Goal: Task Accomplishment & Management: Manage account settings

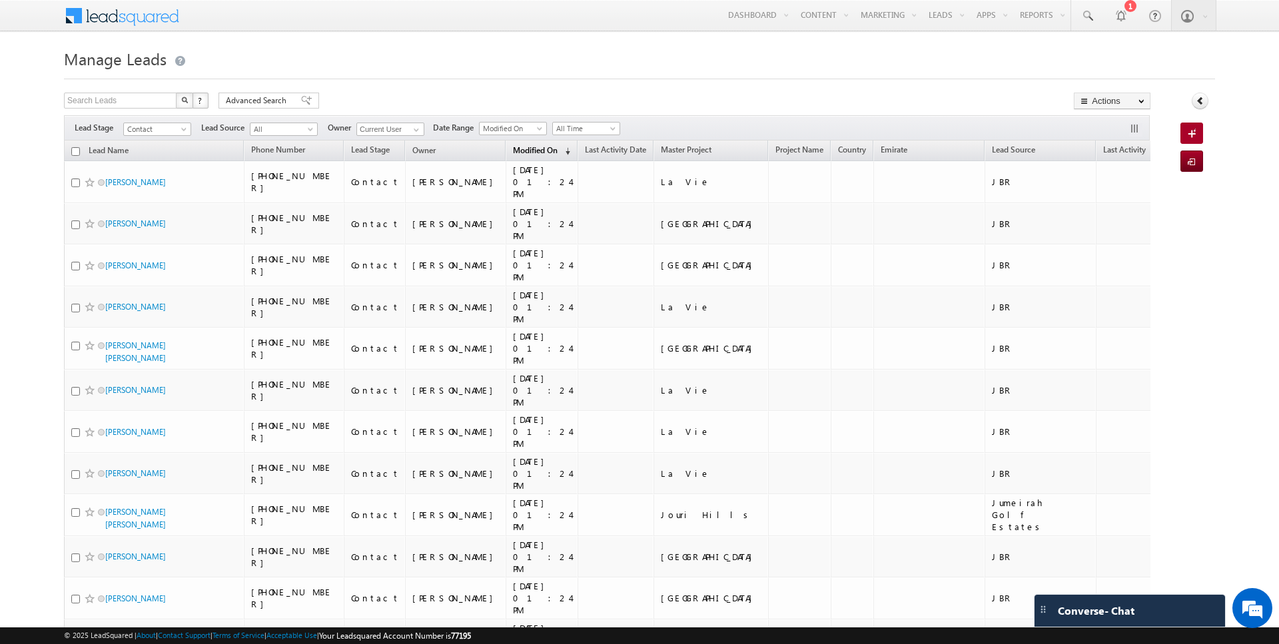
click at [513, 148] on span "Modified On" at bounding box center [535, 150] width 45 height 10
click at [75, 150] on input "checkbox" at bounding box center [75, 151] width 9 height 9
checkbox input "true"
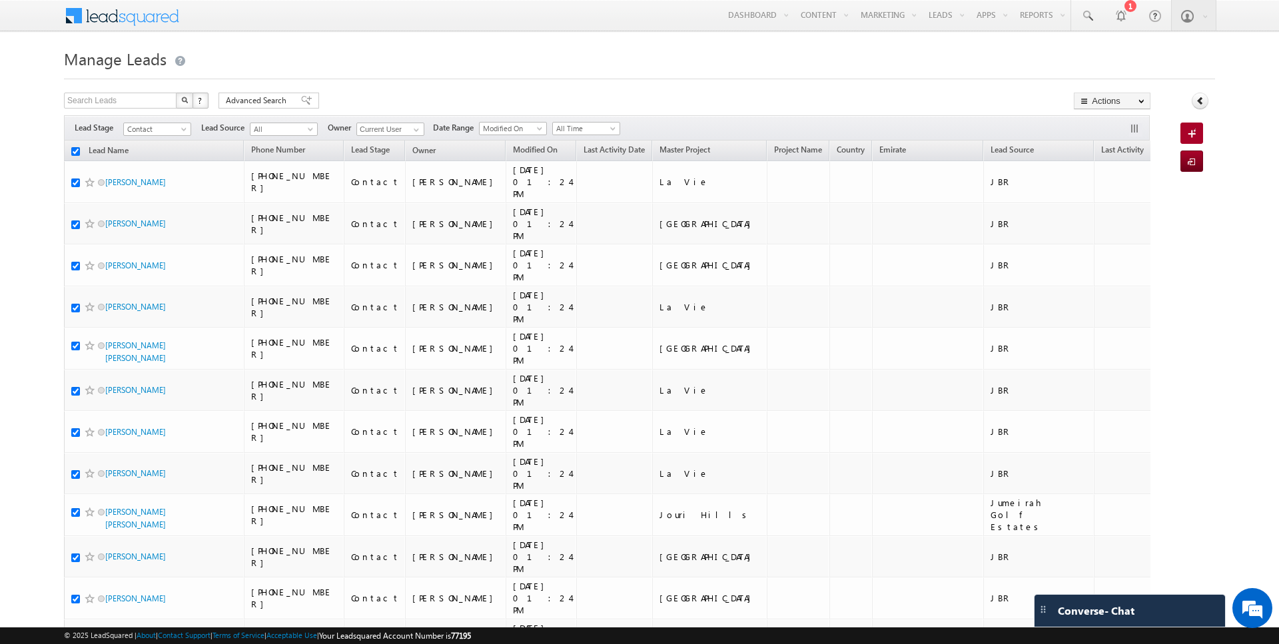
checkbox input "true"
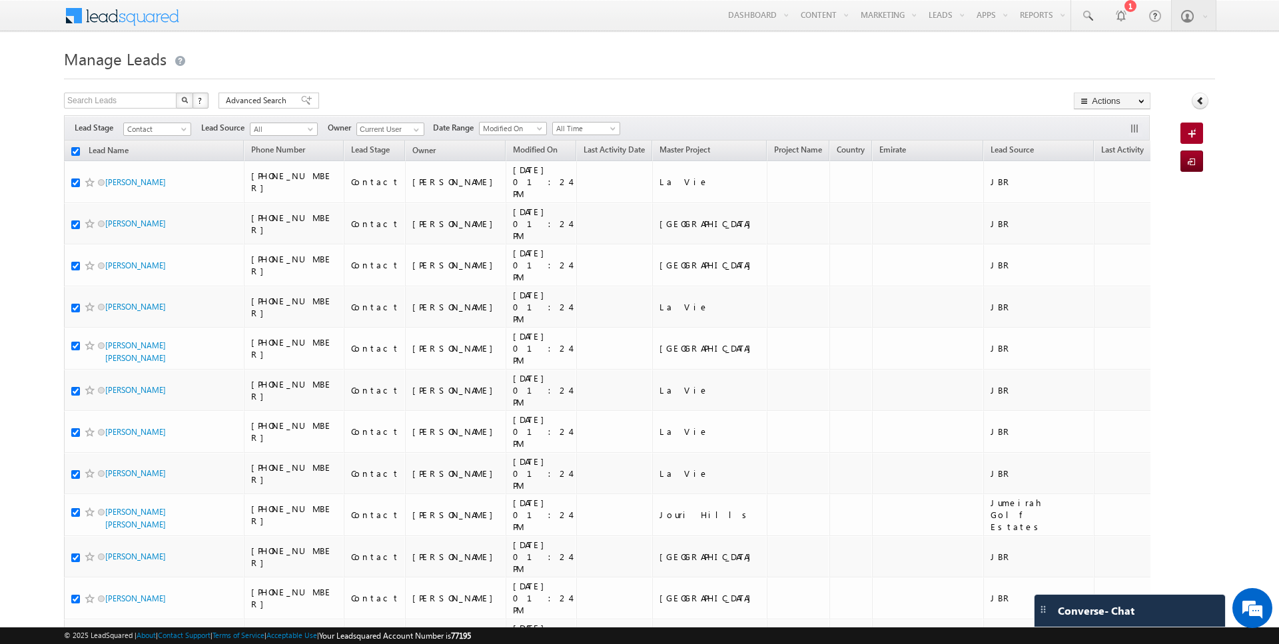
checkbox input "true"
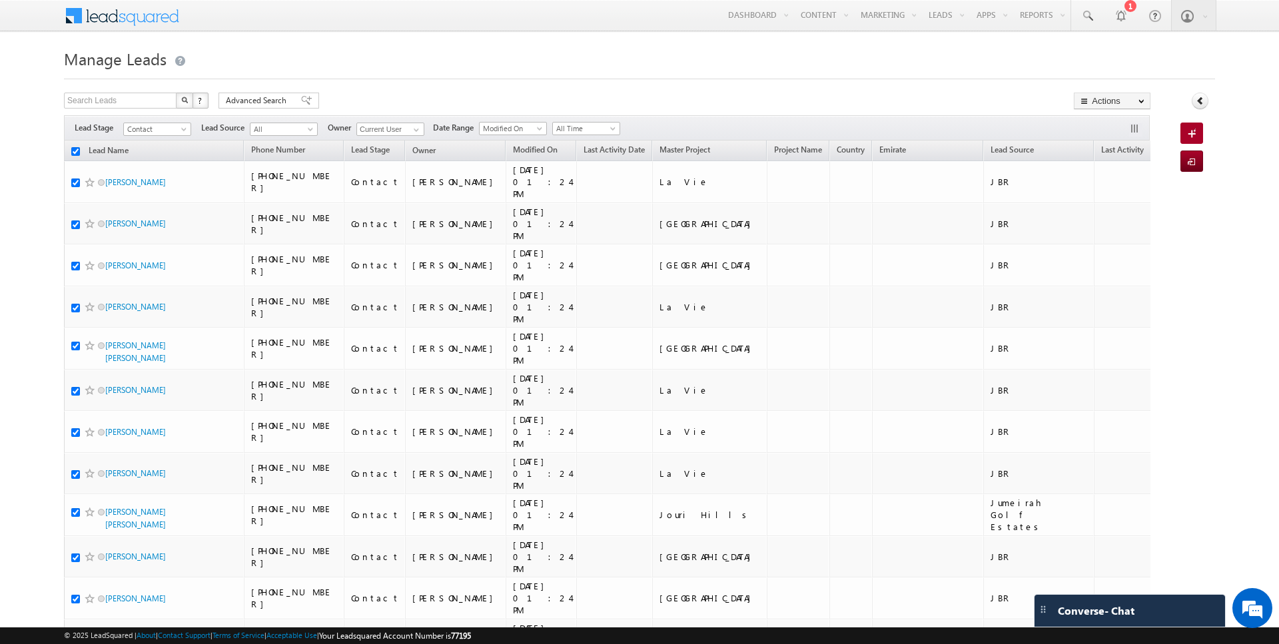
checkbox input "true"
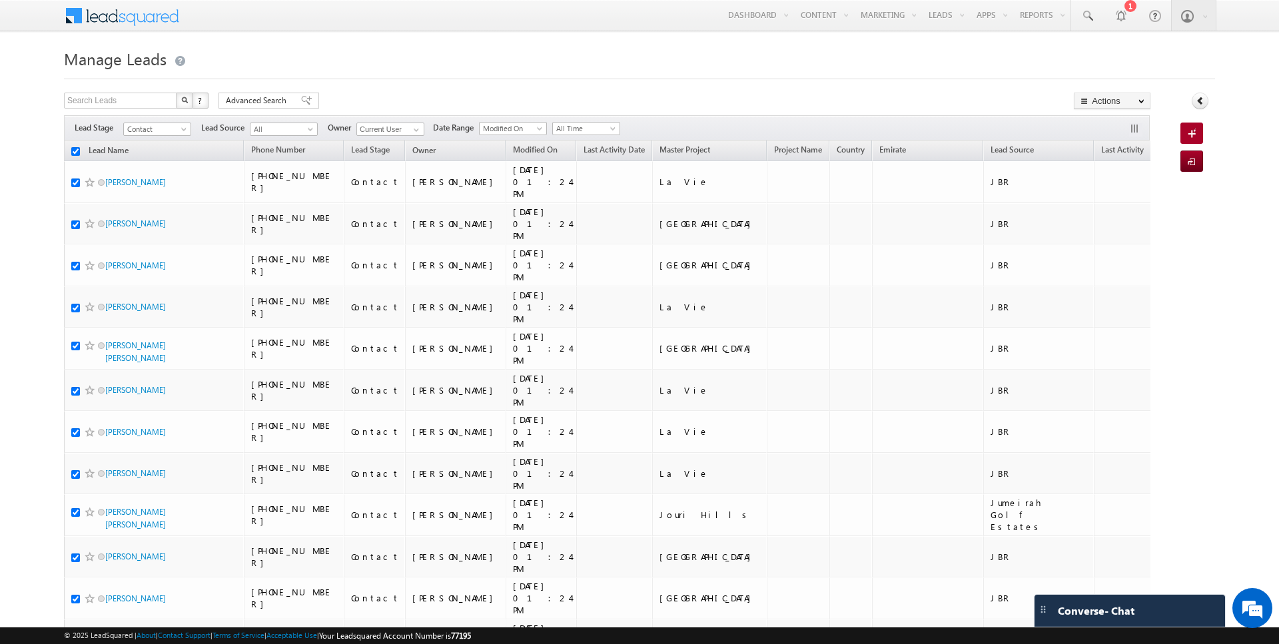
checkbox input "true"
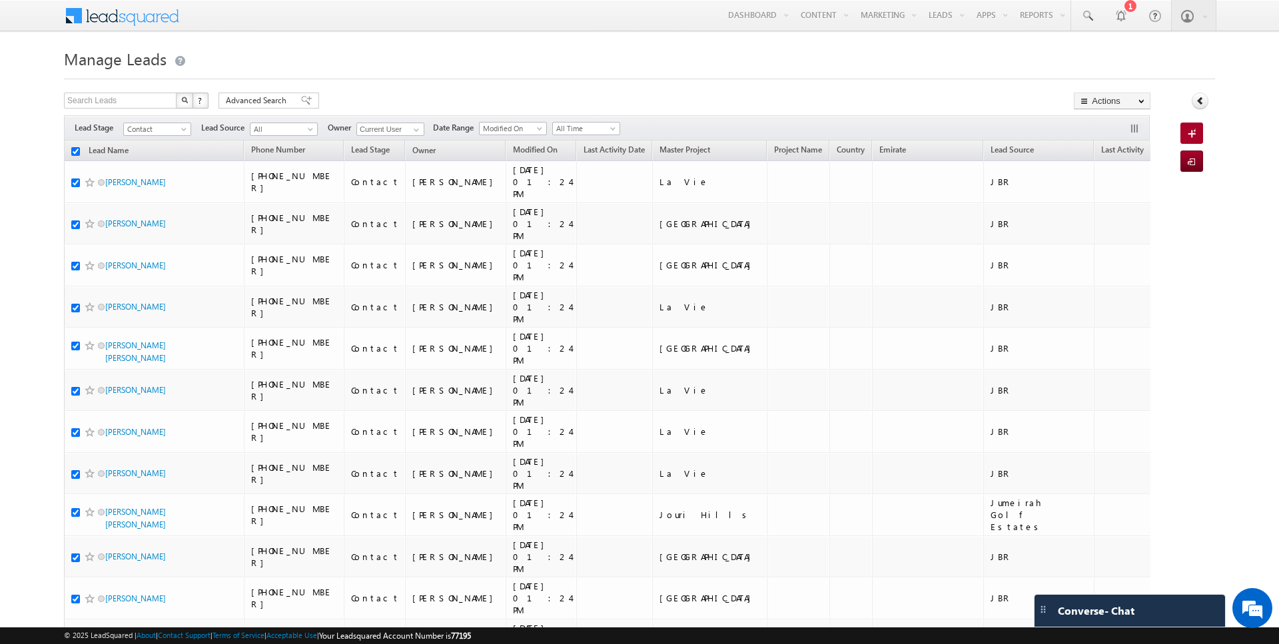
checkbox input "true"
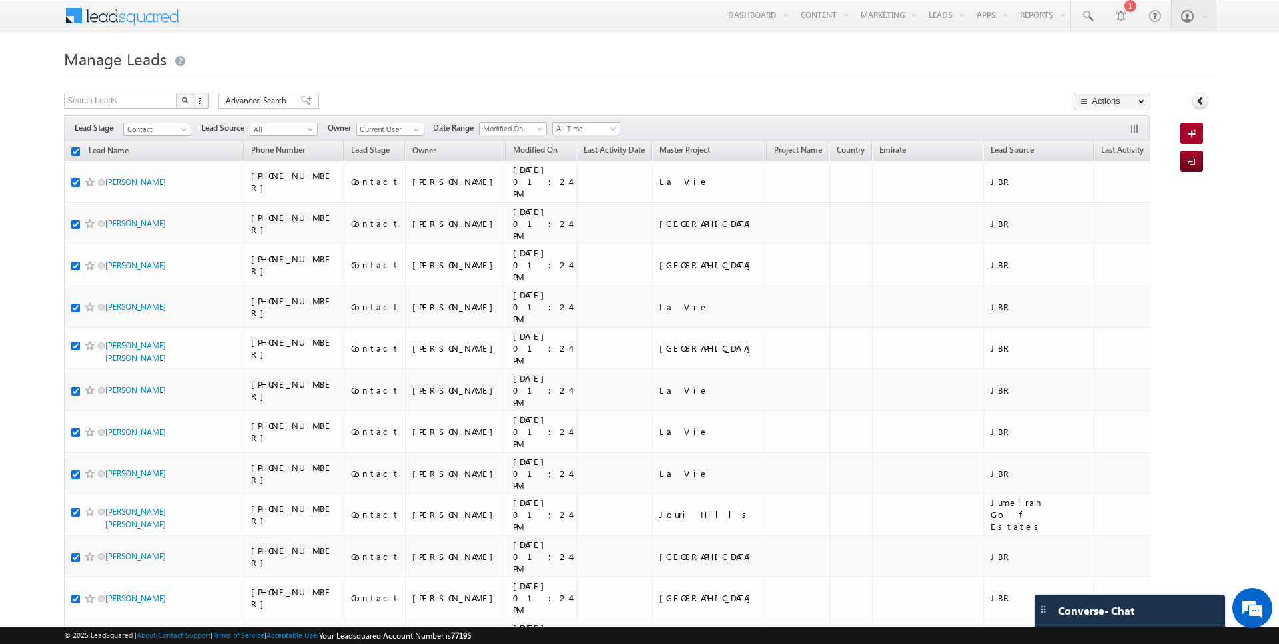
checkbox input "true"
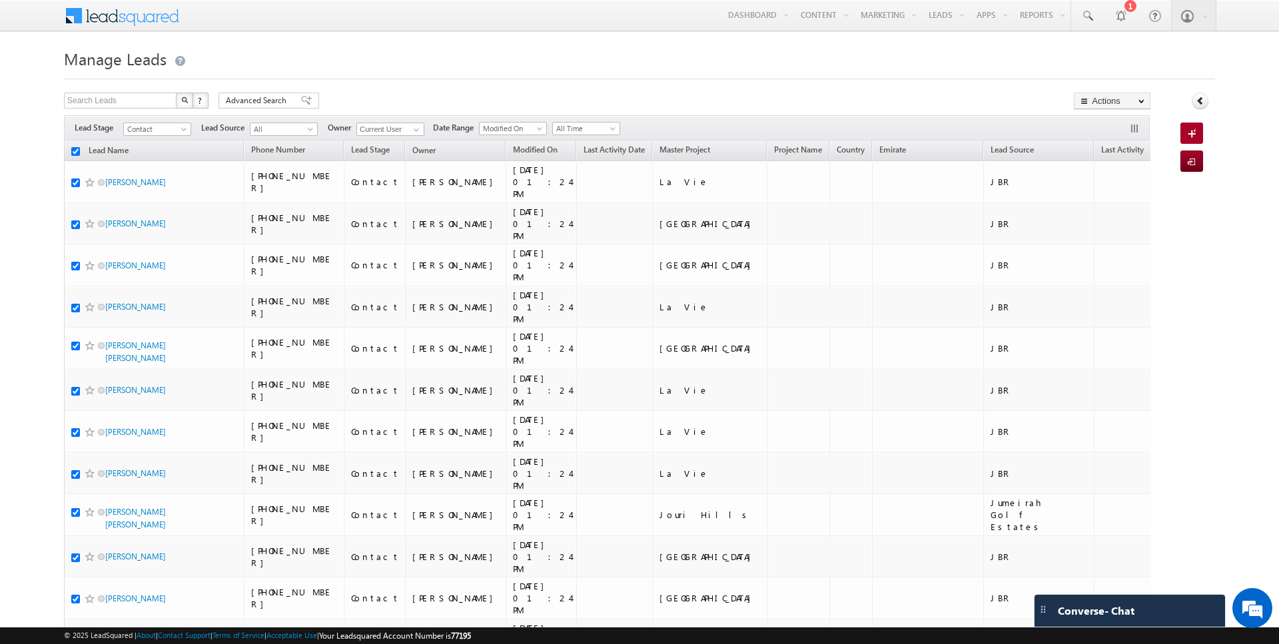
checkbox input "true"
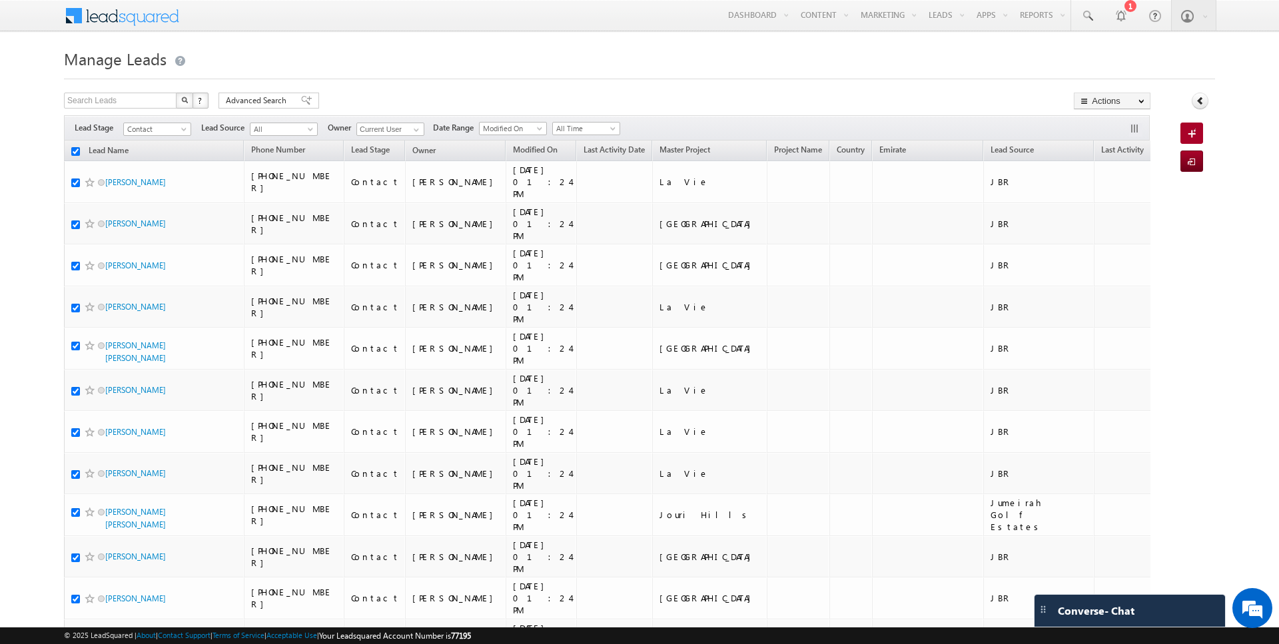
checkbox input "true"
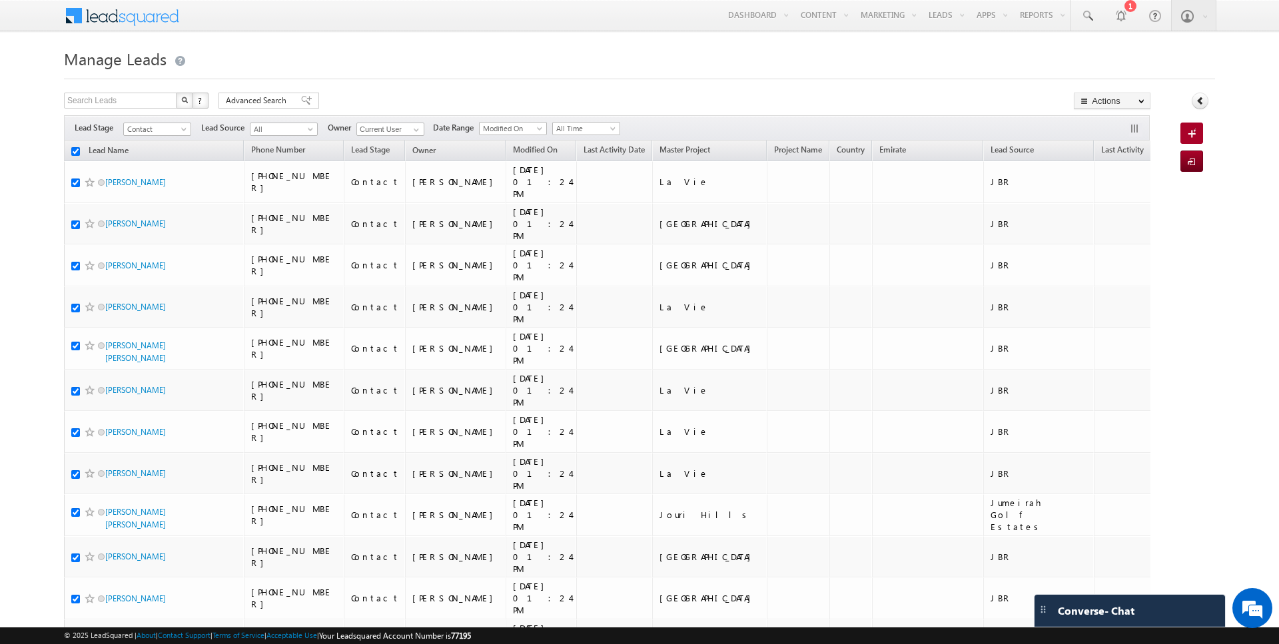
checkbox input "true"
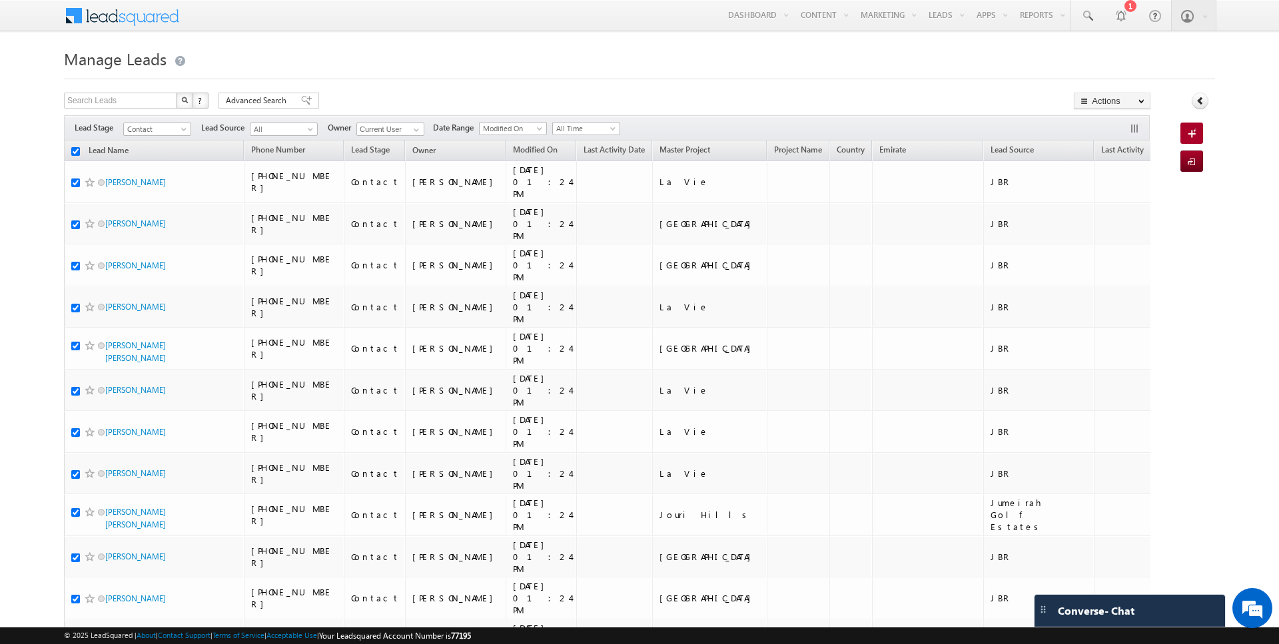
checkbox input "true"
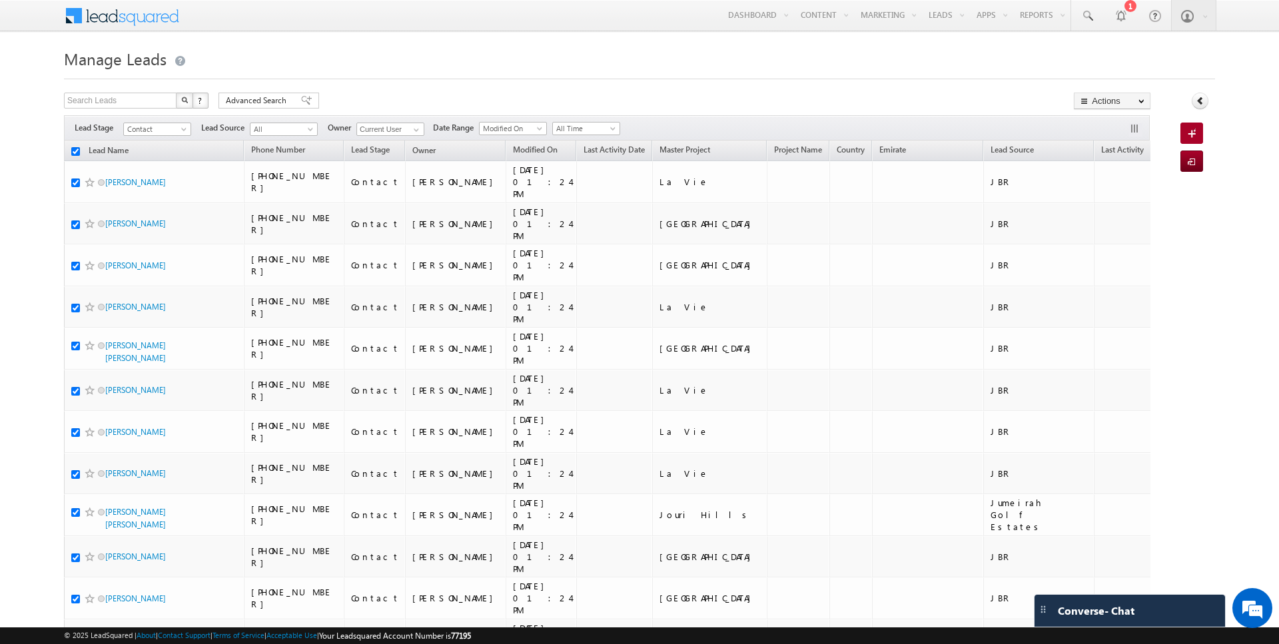
checkbox input "true"
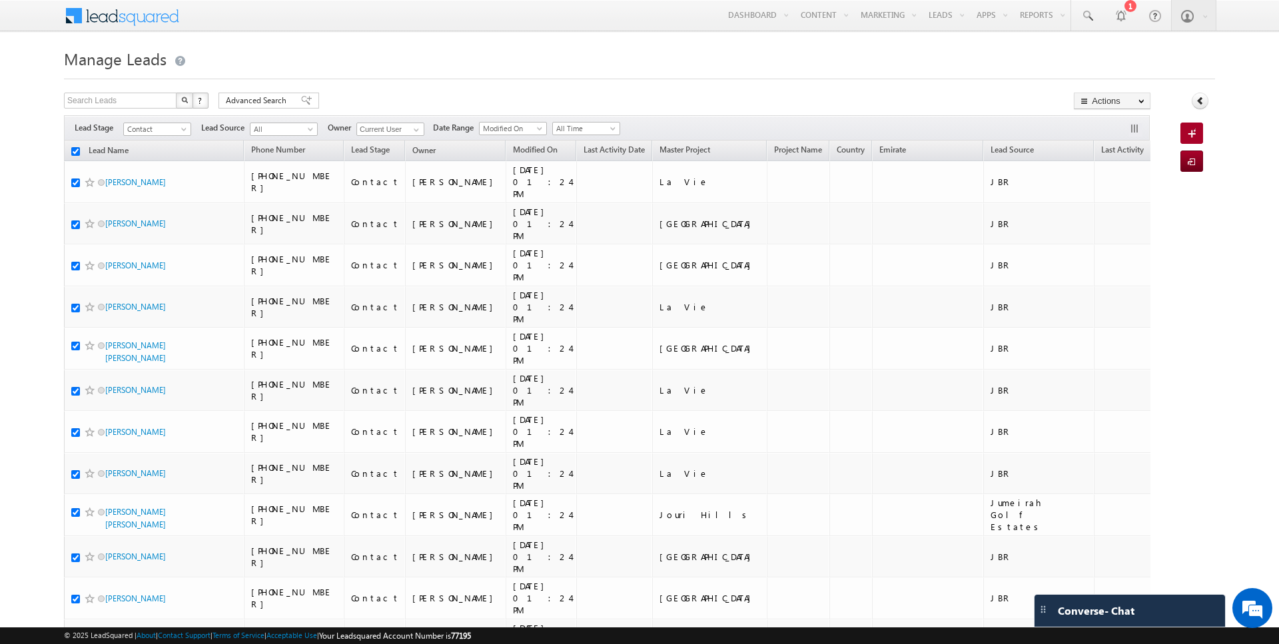
checkbox input "true"
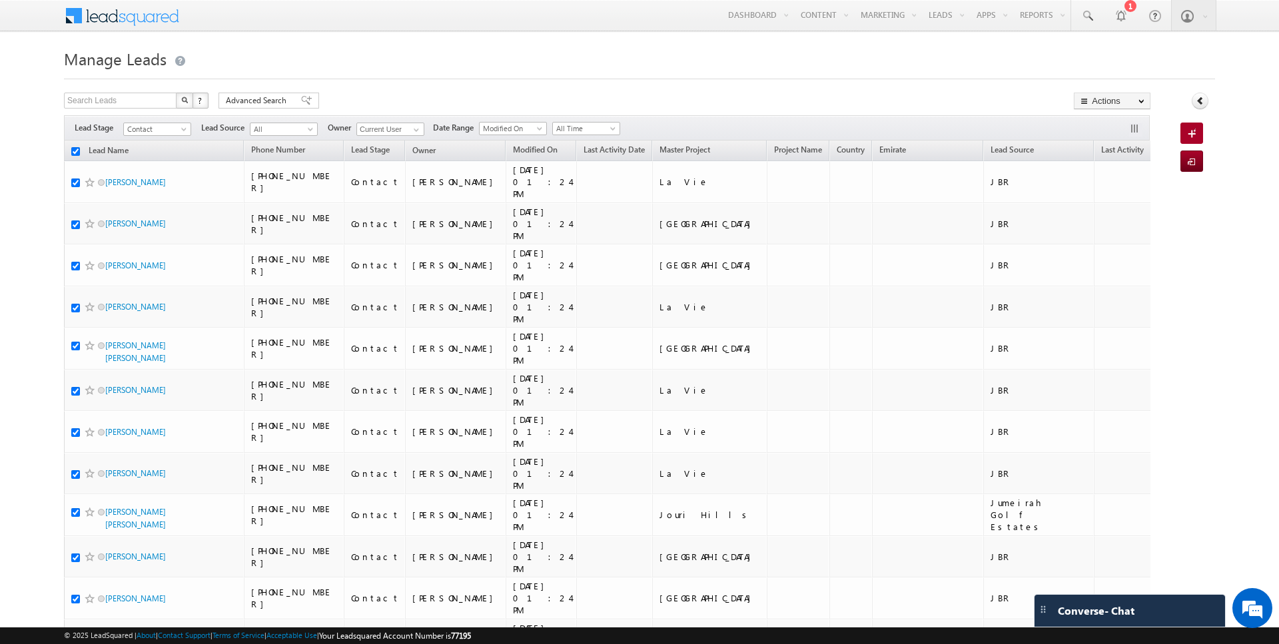
checkbox input "true"
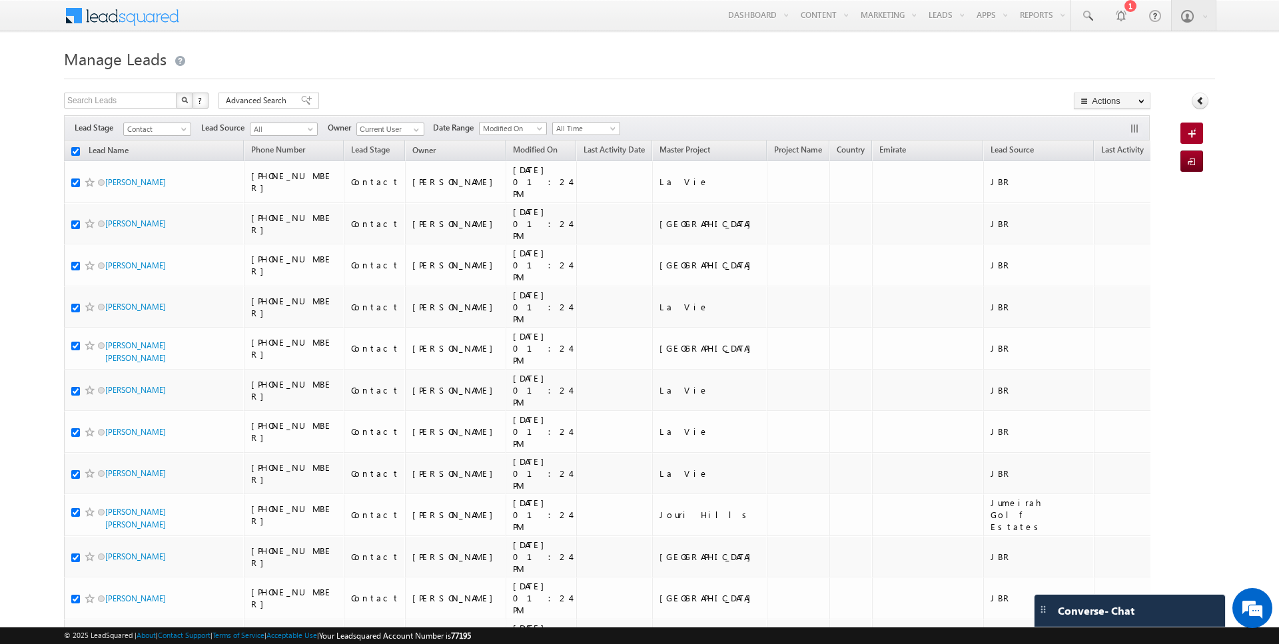
checkbox input "true"
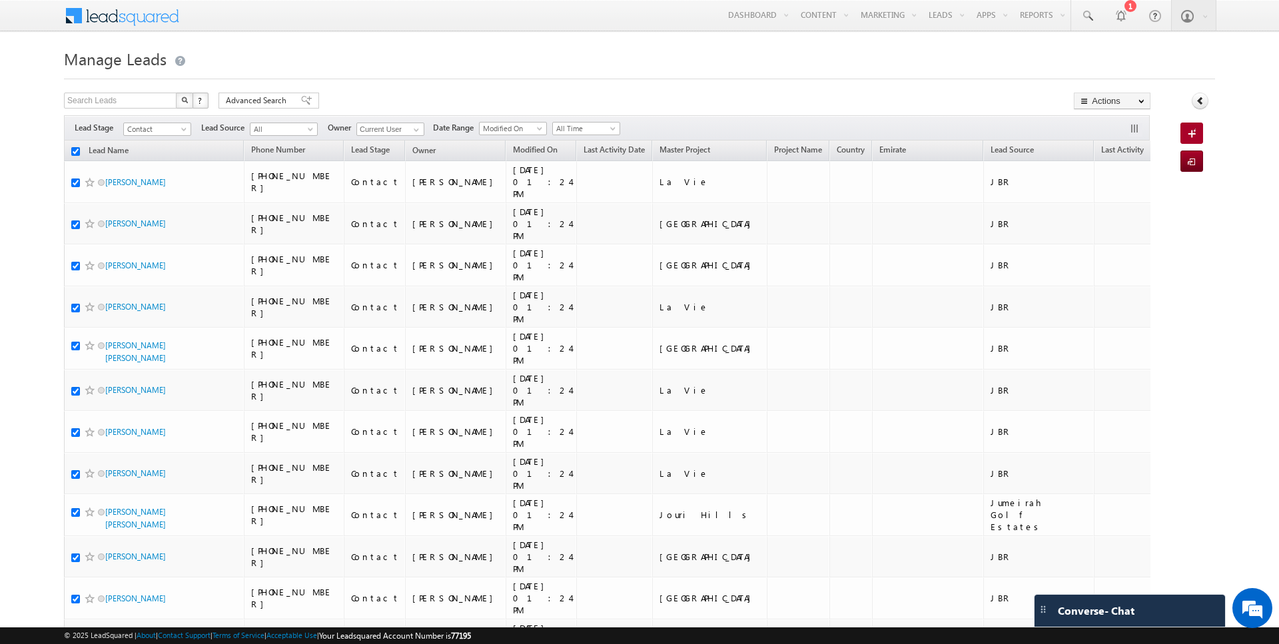
checkbox input "true"
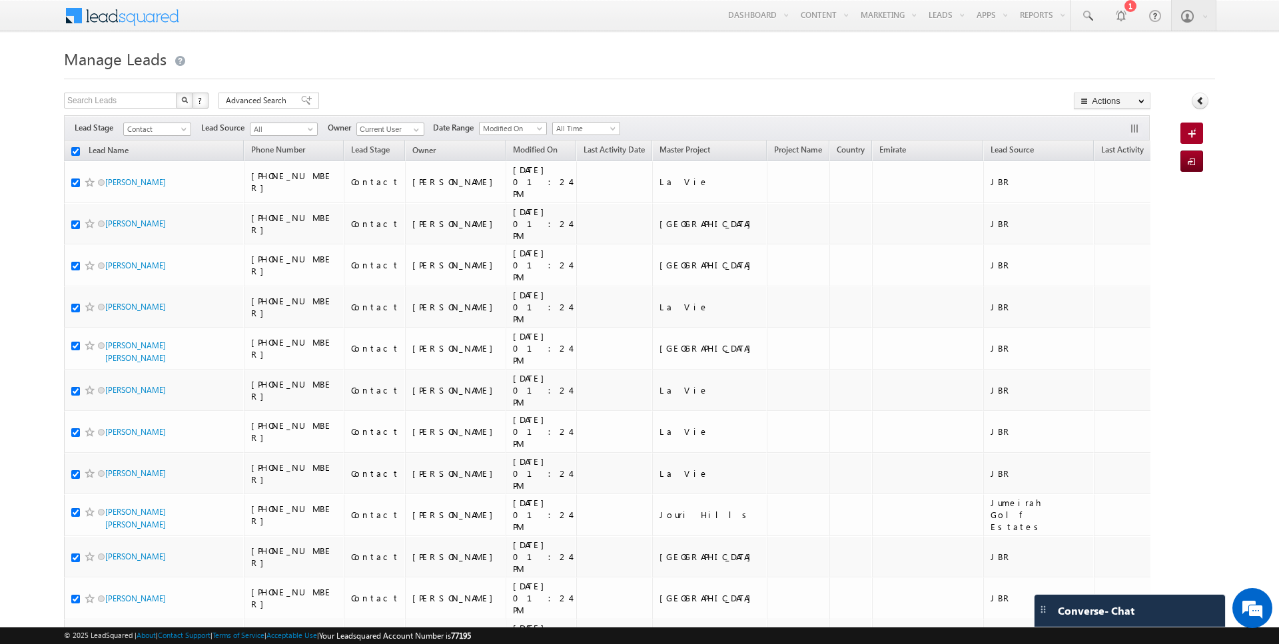
checkbox input "true"
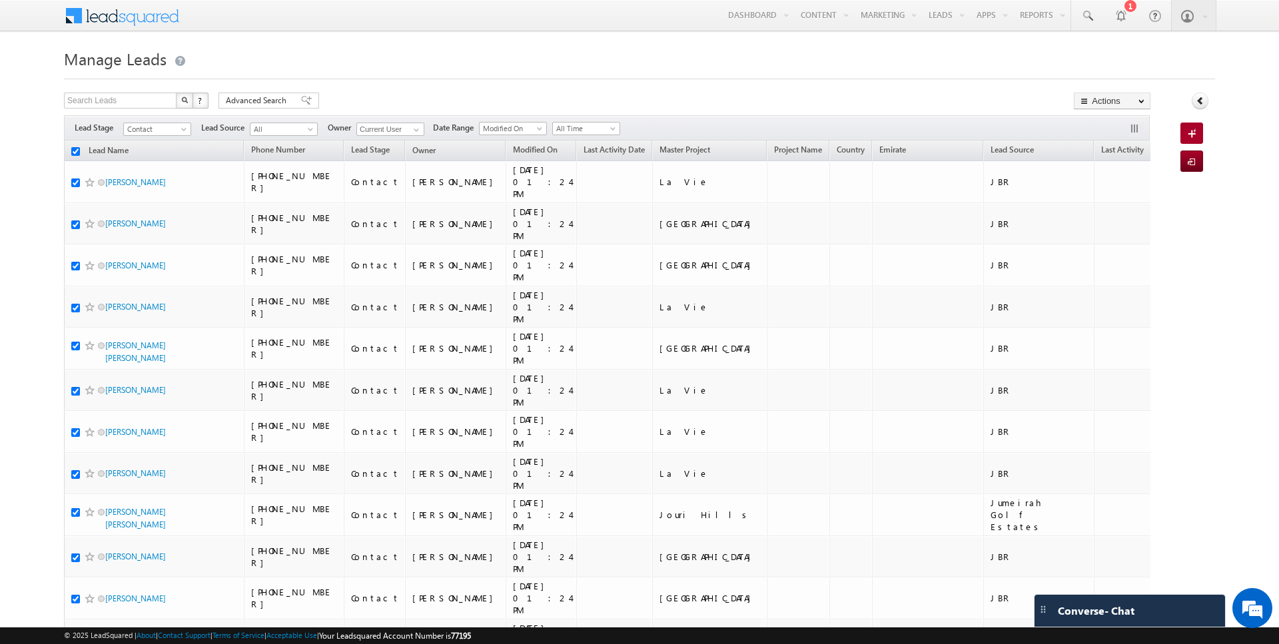
checkbox input "true"
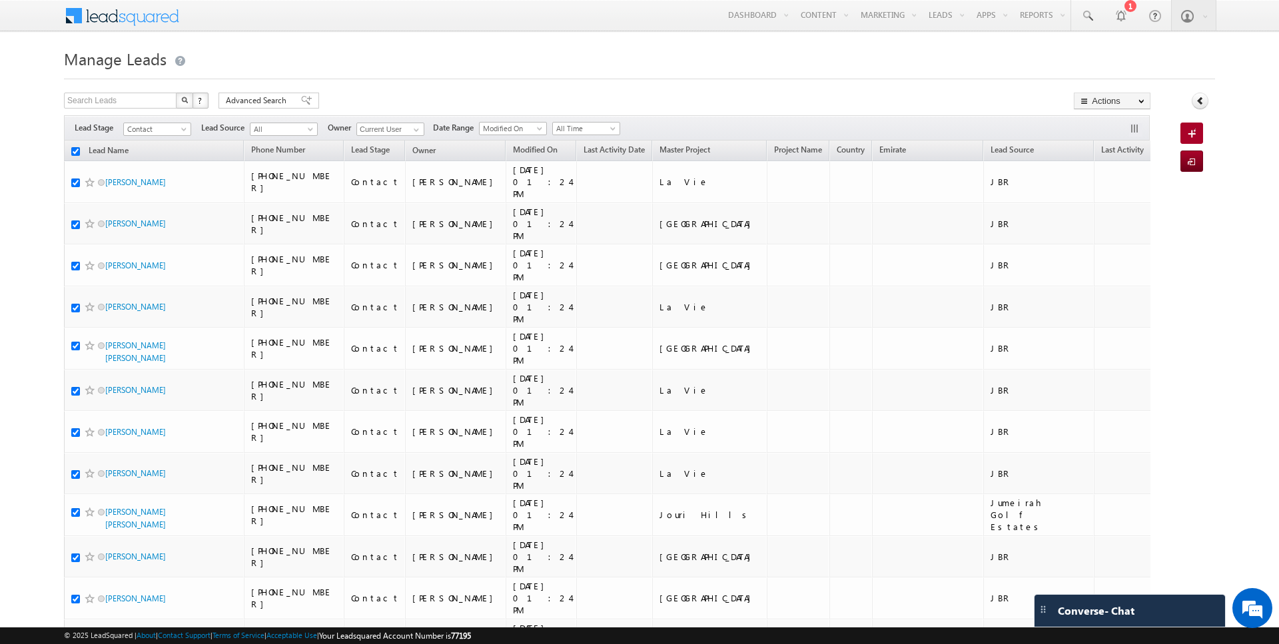
checkbox input "true"
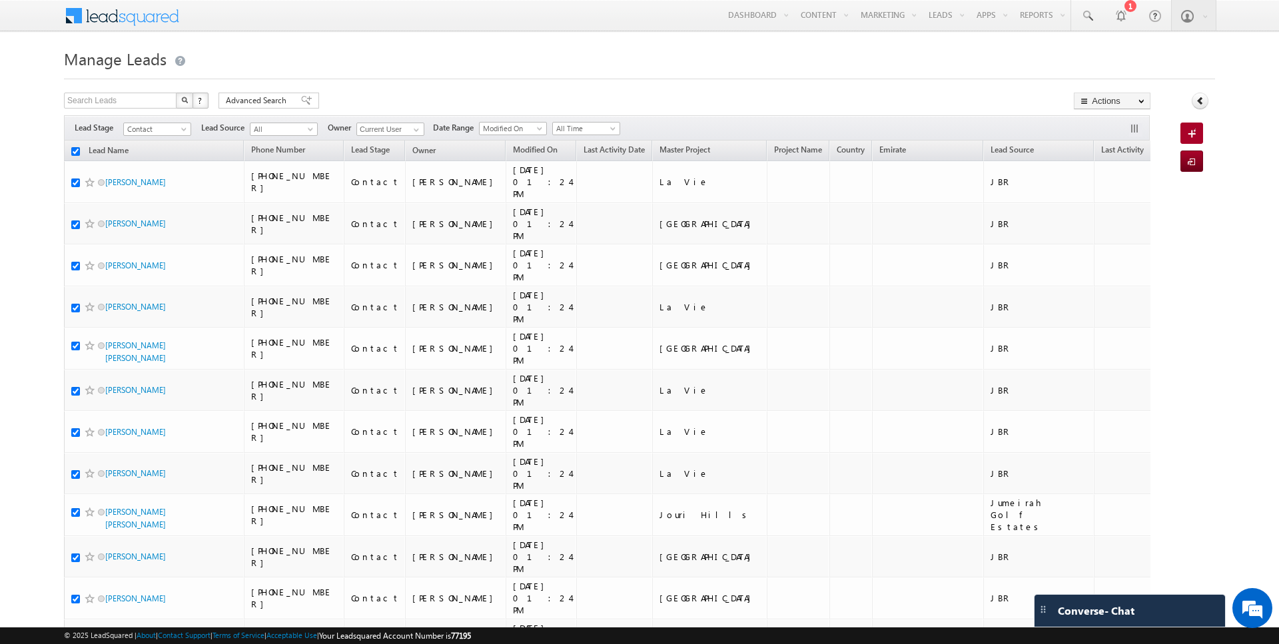
checkbox input "true"
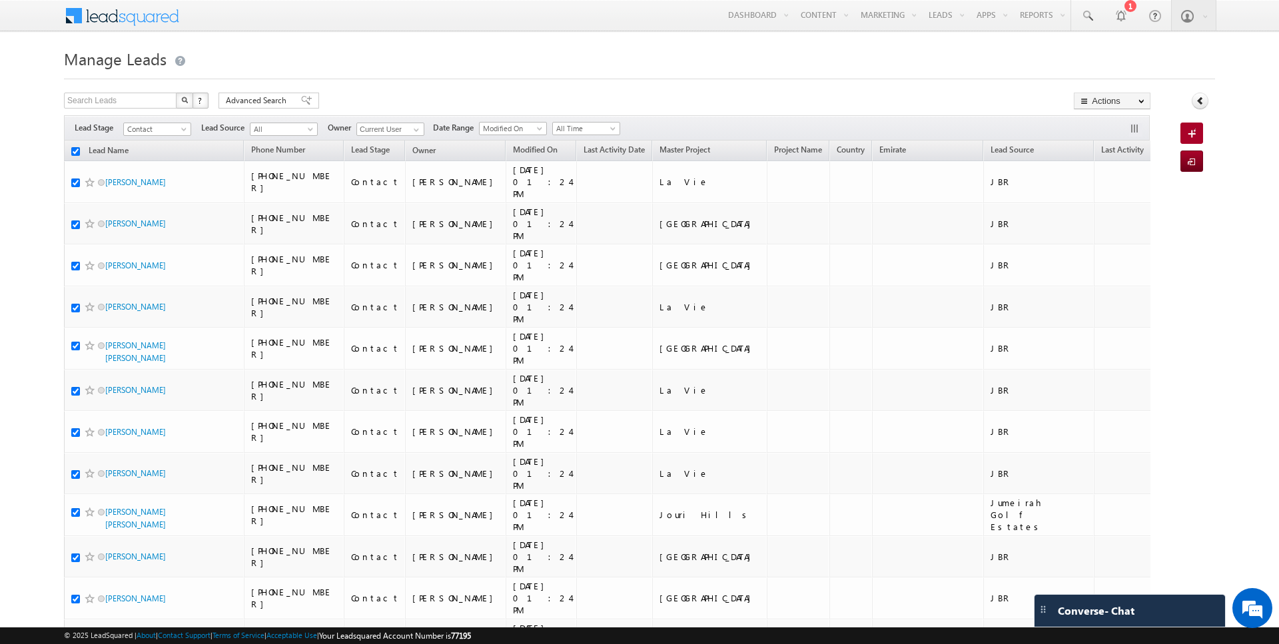
checkbox input "true"
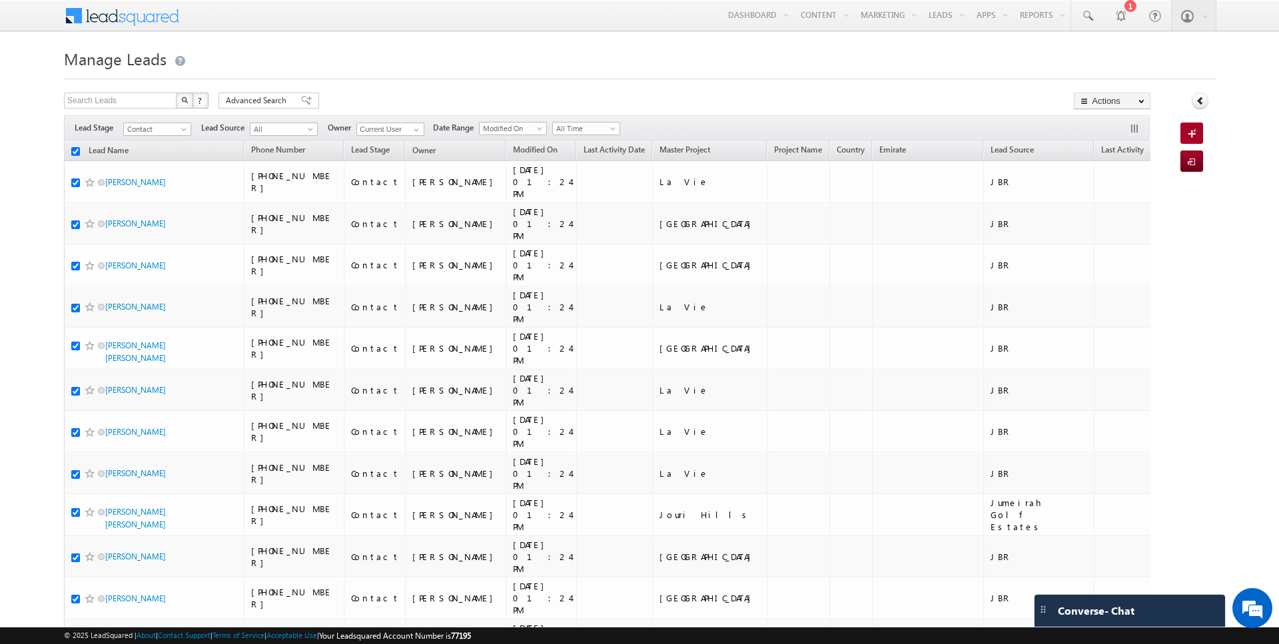
checkbox input "true"
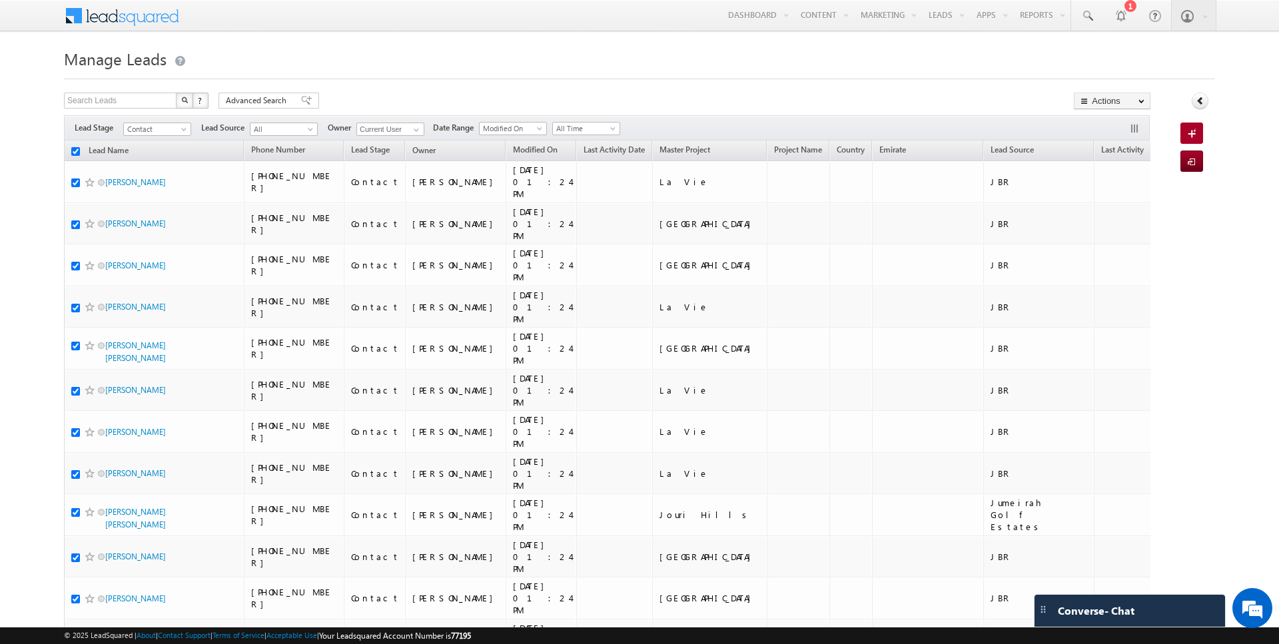
checkbox input "true"
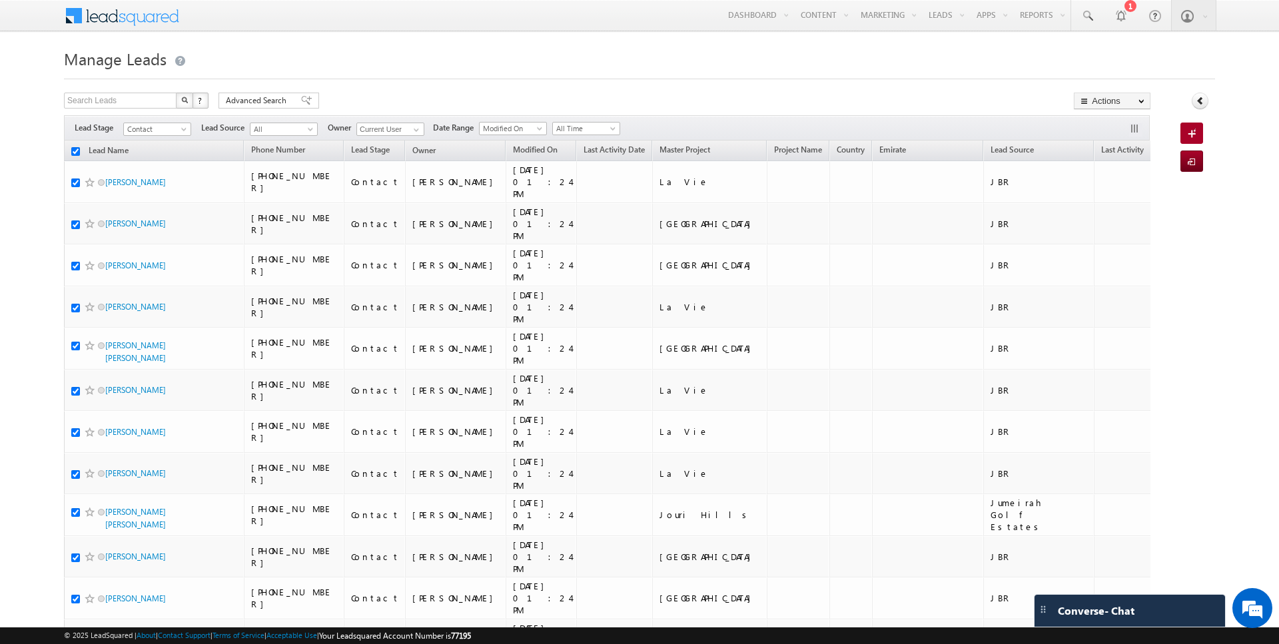
checkbox input "true"
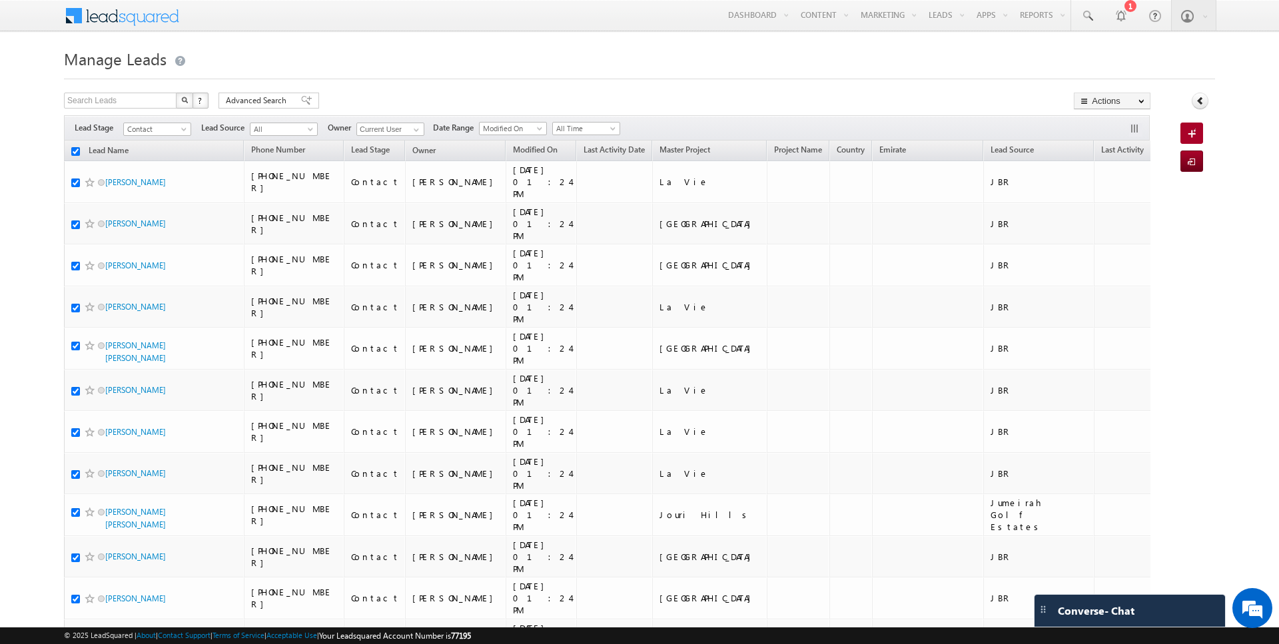
checkbox input "true"
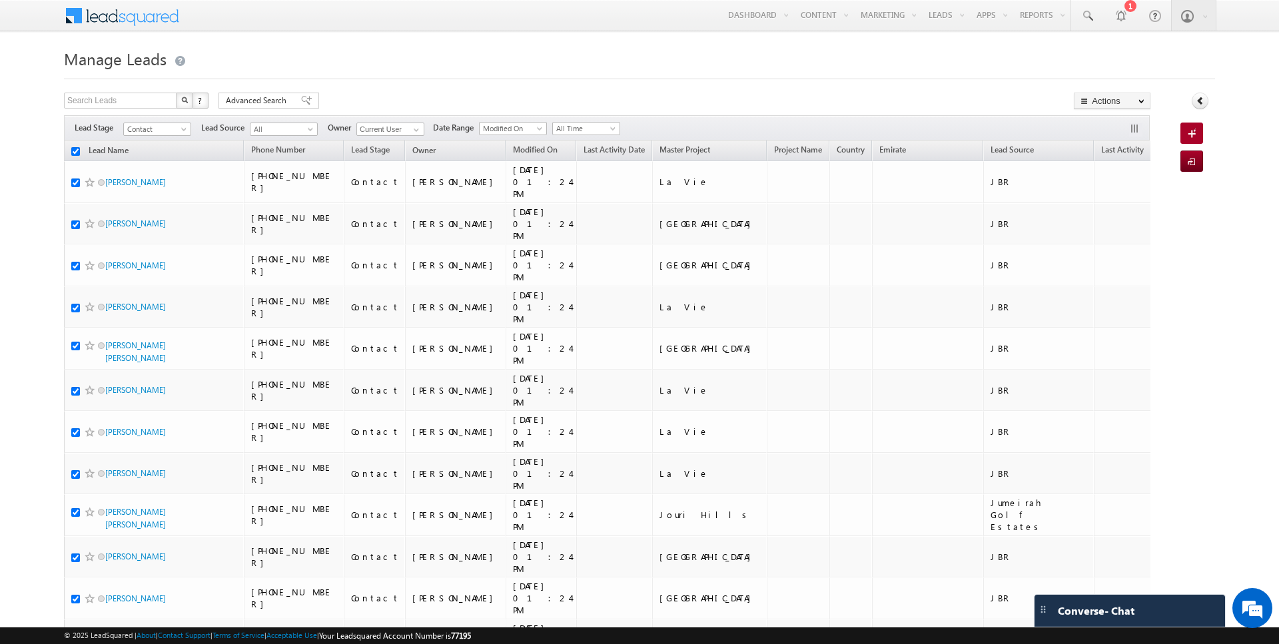
checkbox input "true"
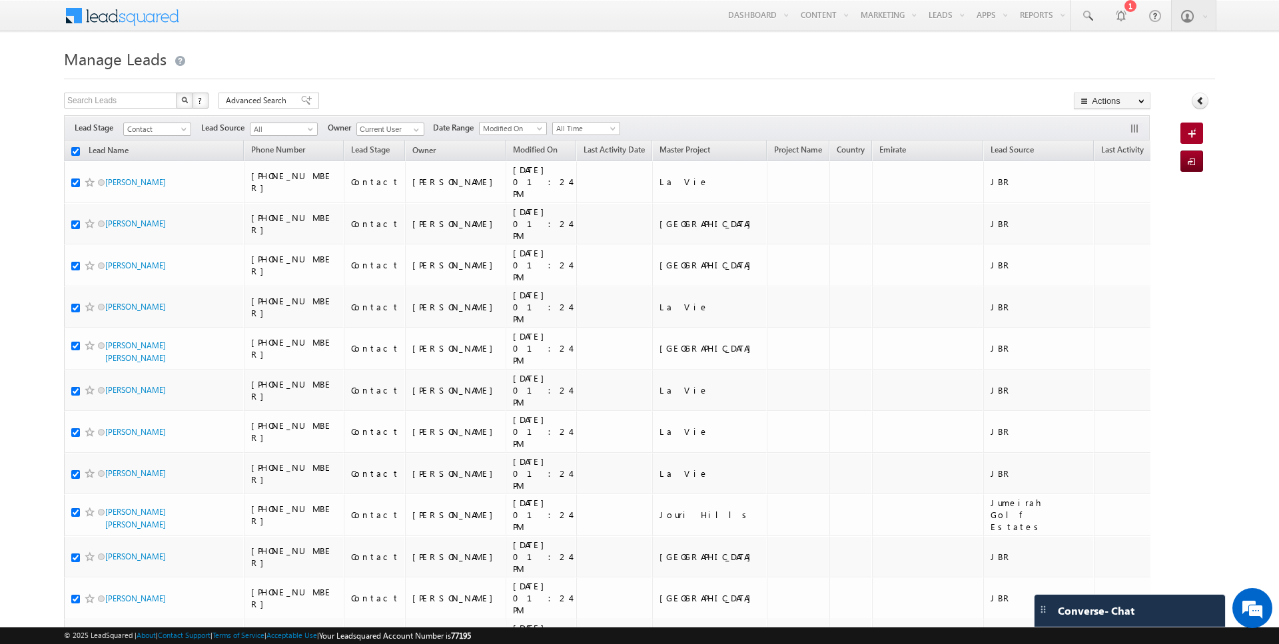
checkbox input "true"
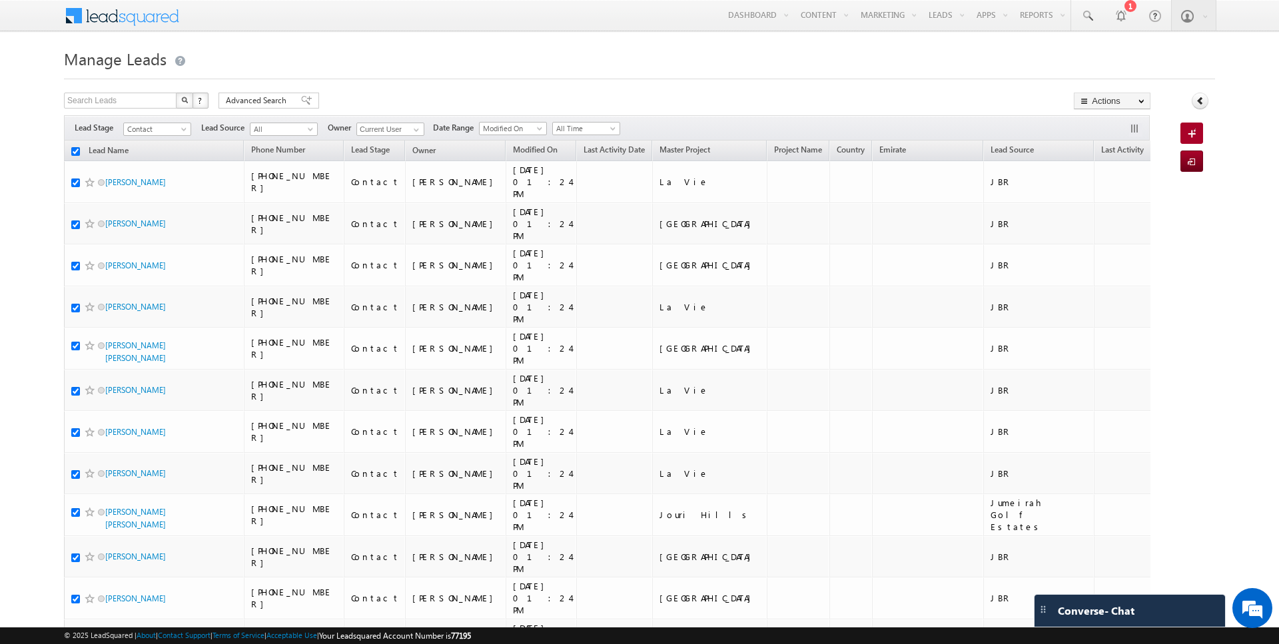
checkbox input "true"
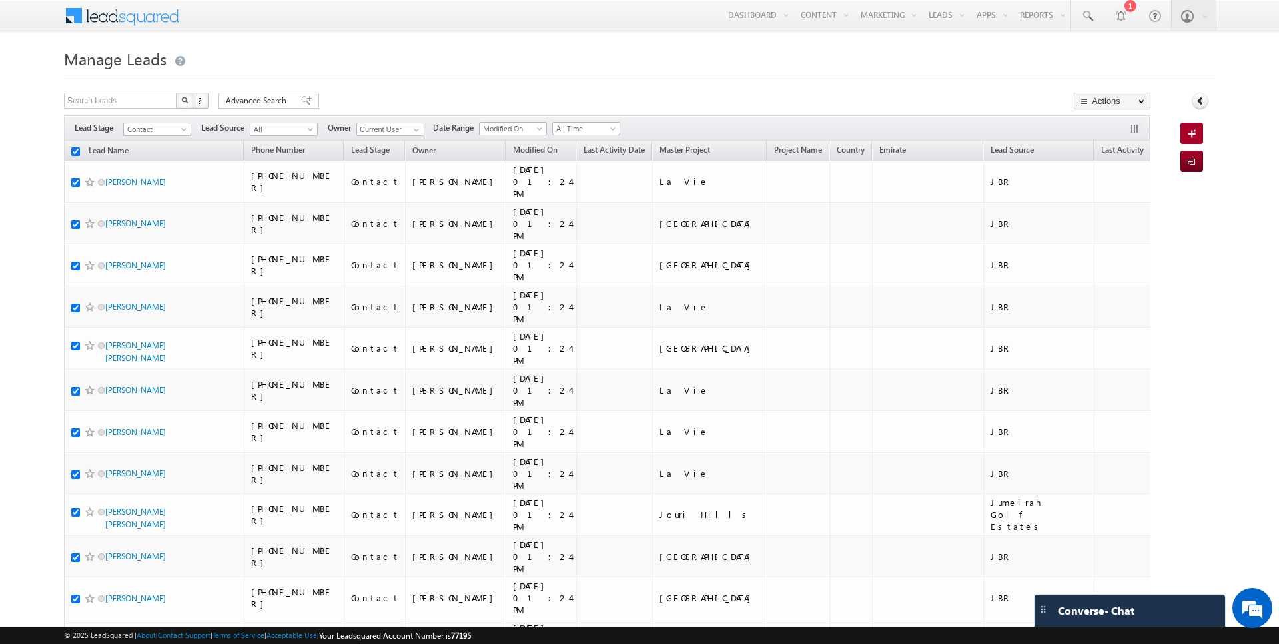
checkbox input "true"
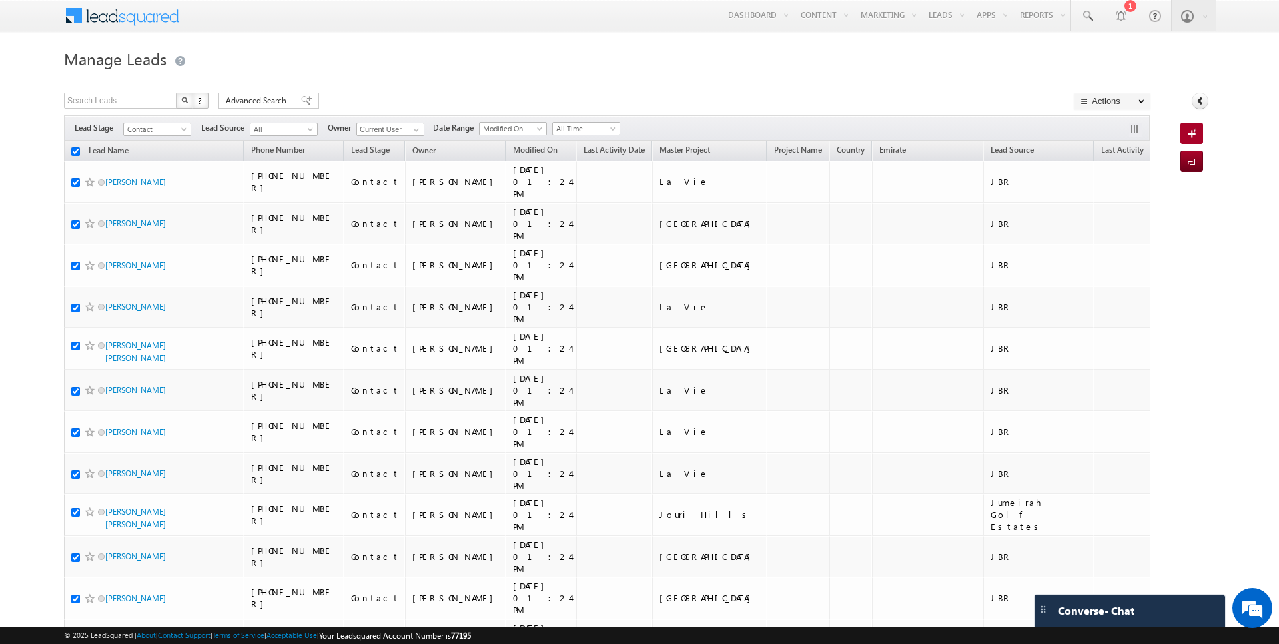
checkbox input "true"
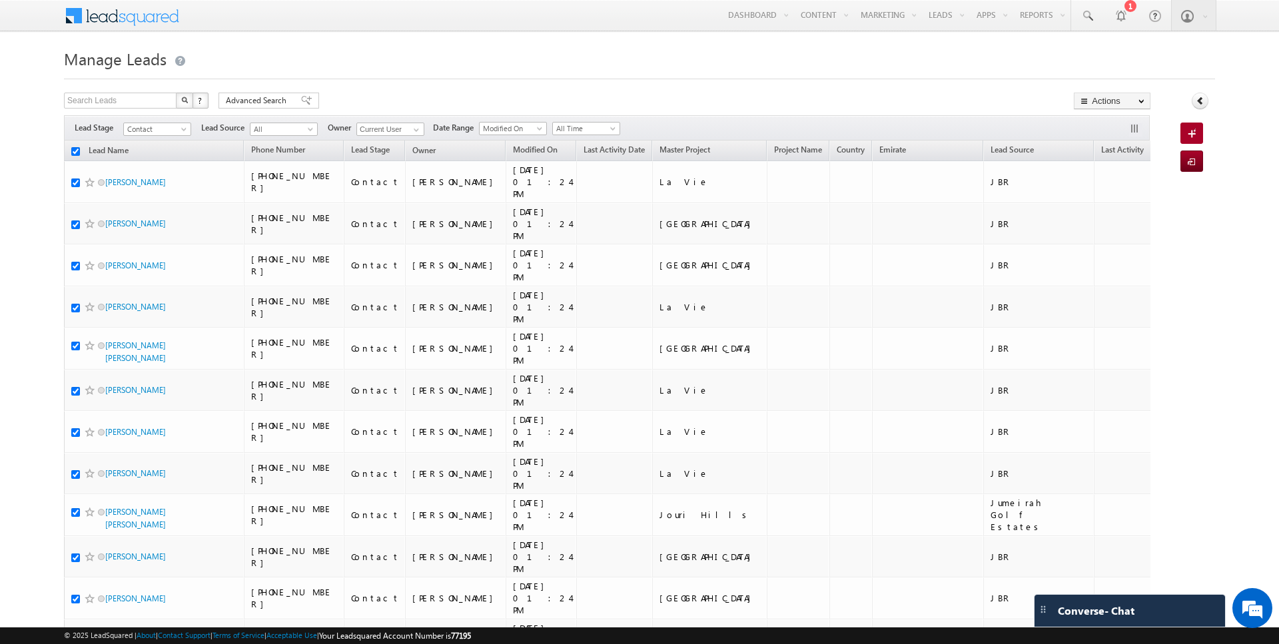
checkbox input "true"
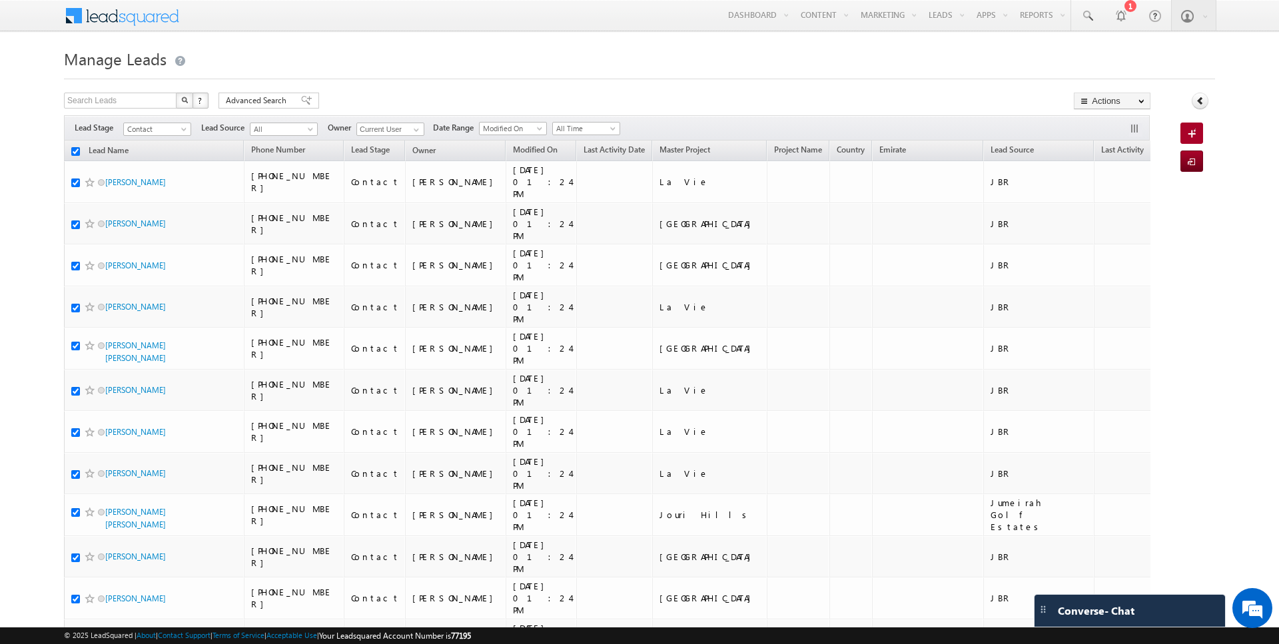
checkbox input "true"
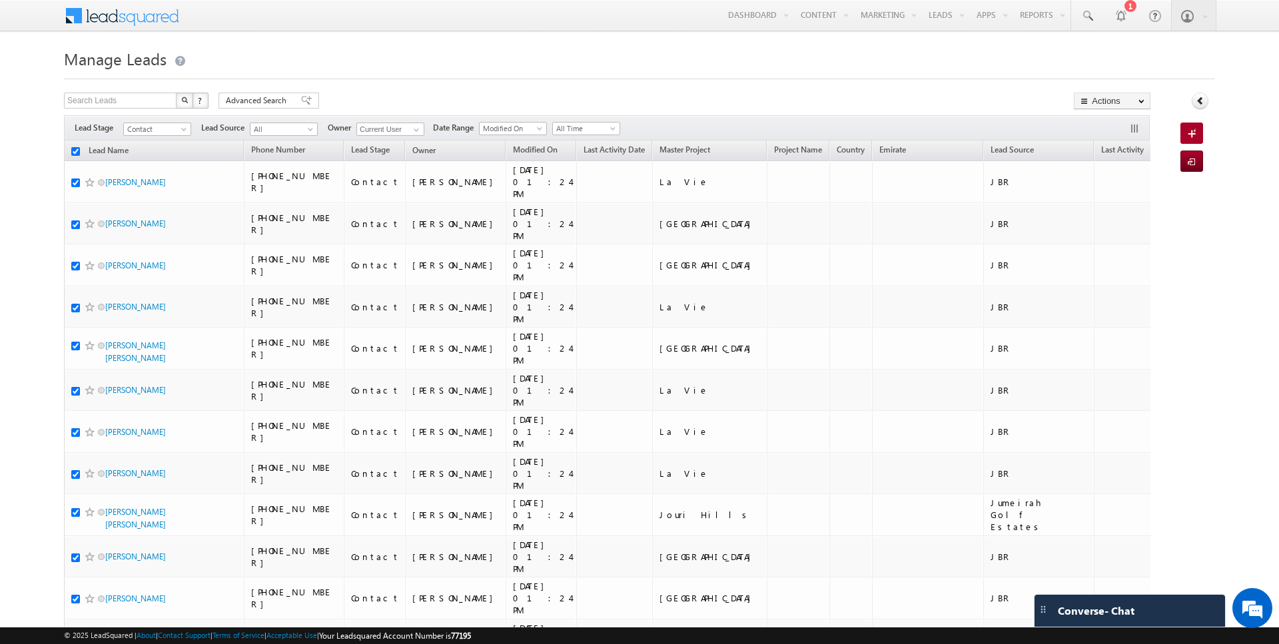
checkbox input "true"
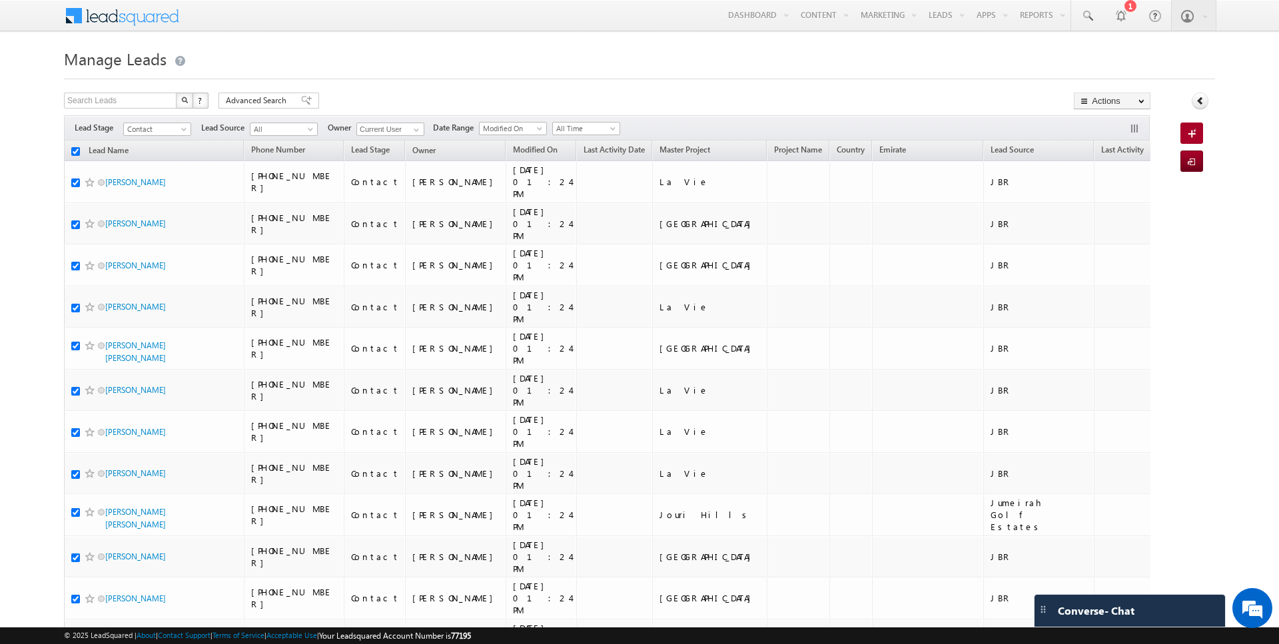
checkbox input "true"
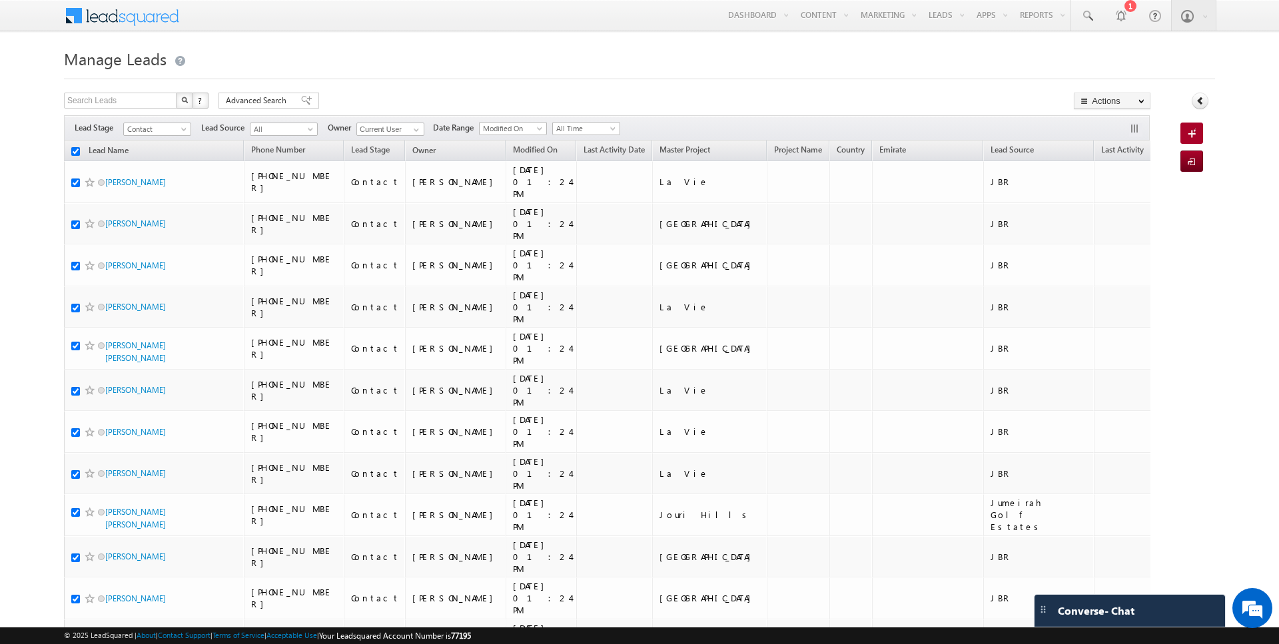
checkbox input "true"
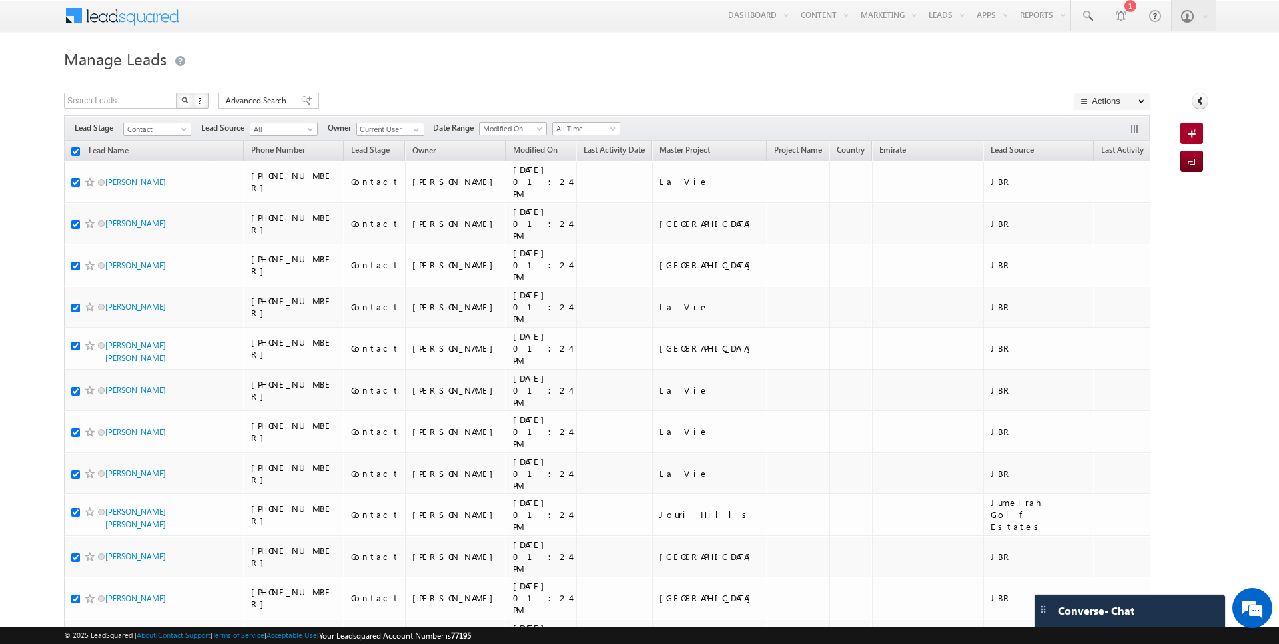
checkbox input "true"
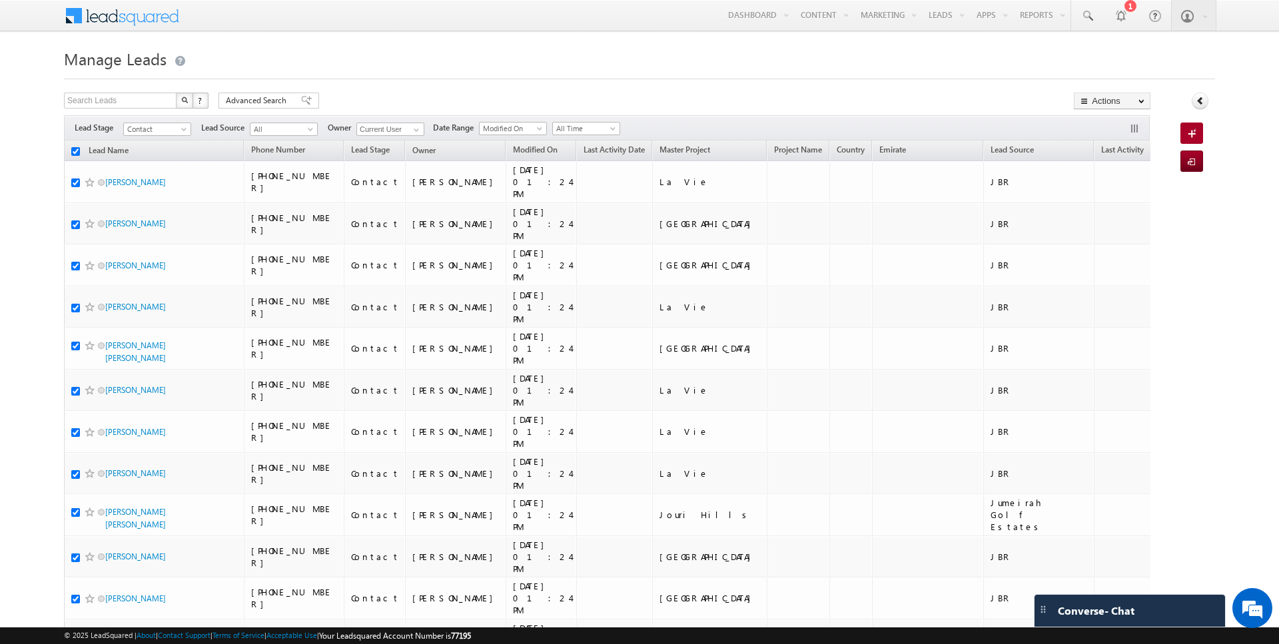
checkbox input "true"
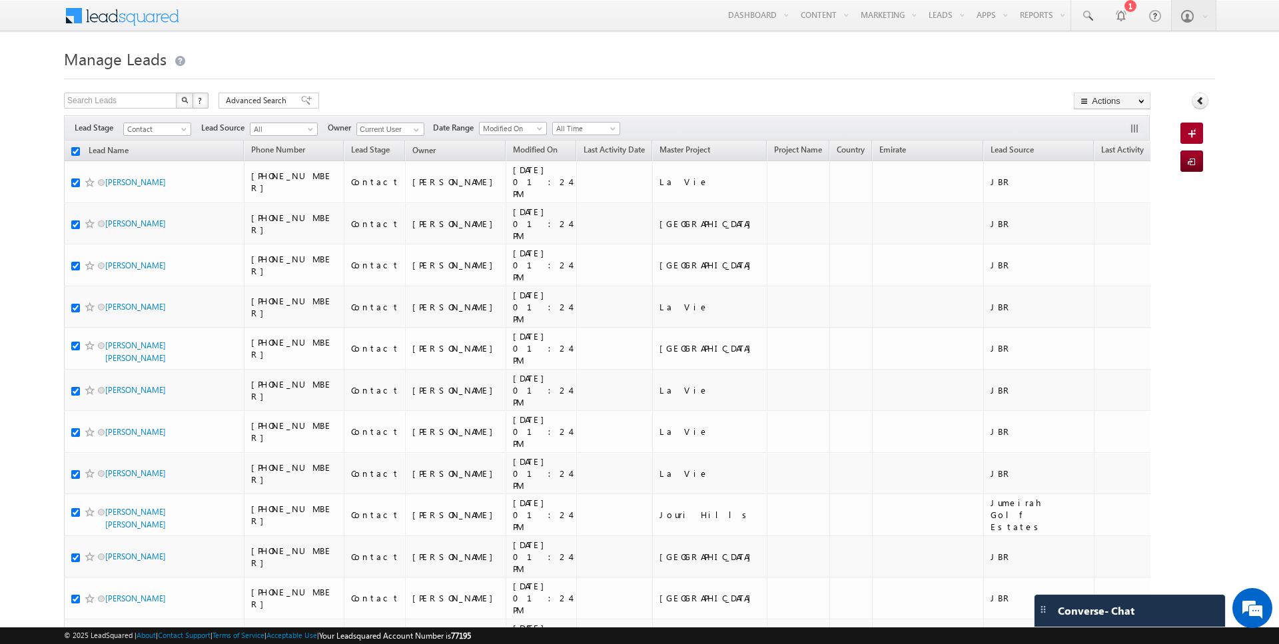
checkbox input "true"
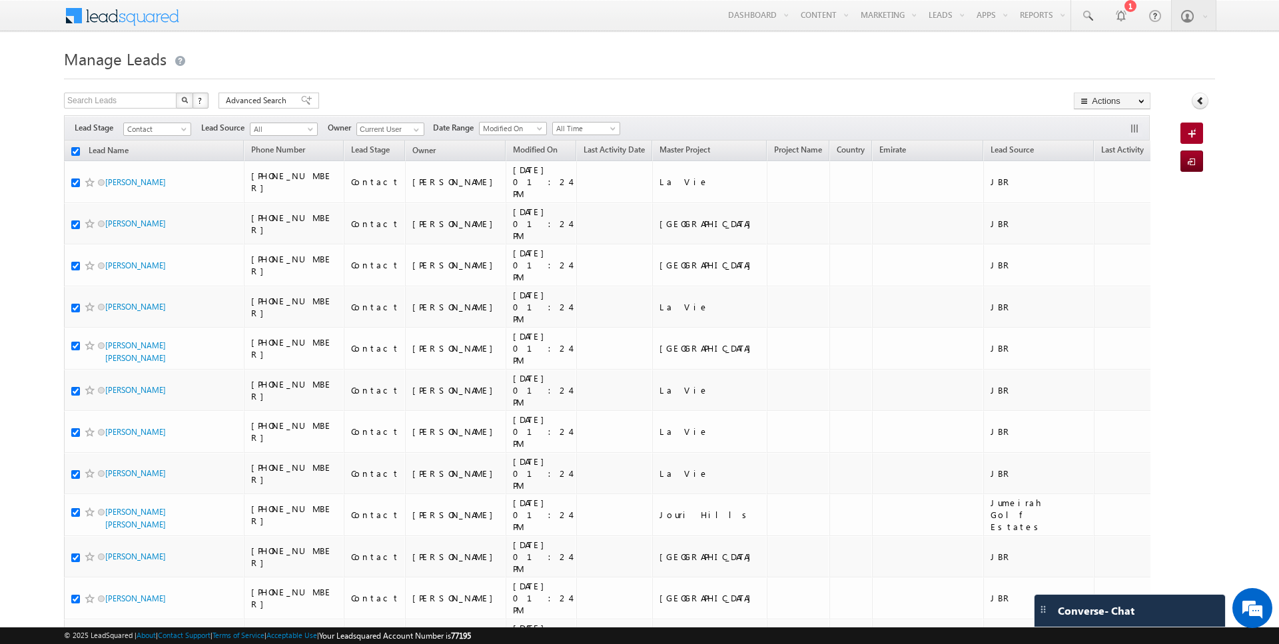
checkbox input "true"
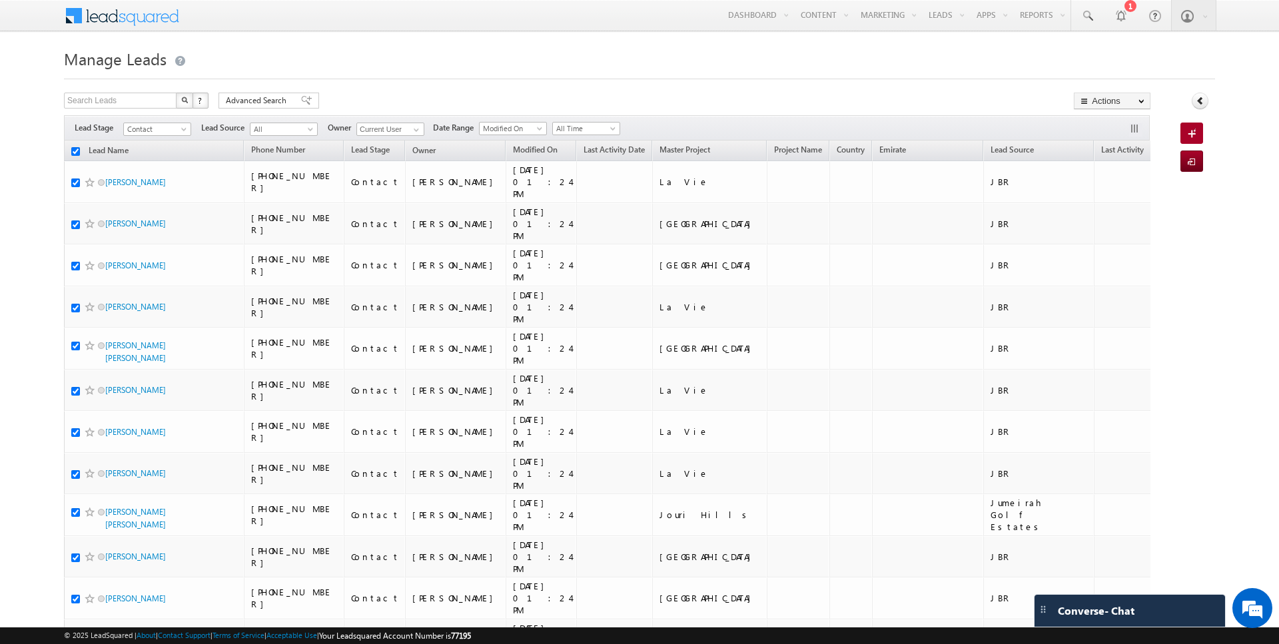
checkbox input "true"
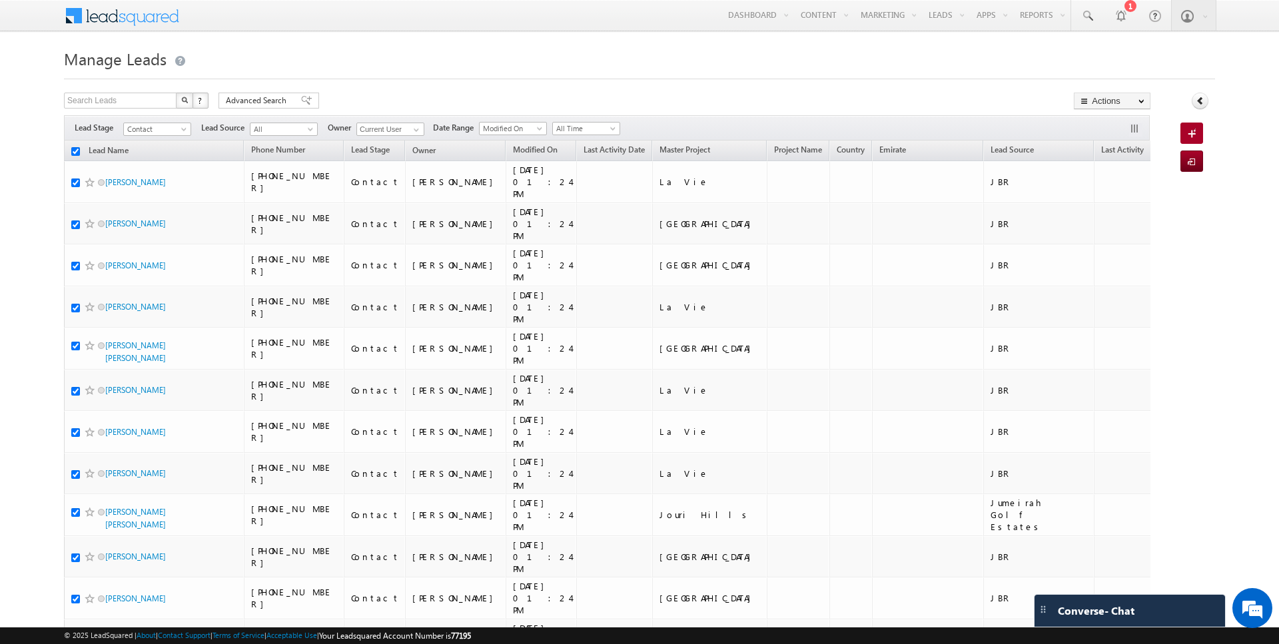
checkbox input "true"
click at [1102, 218] on link "Change Owner" at bounding box center [1112, 216] width 75 height 16
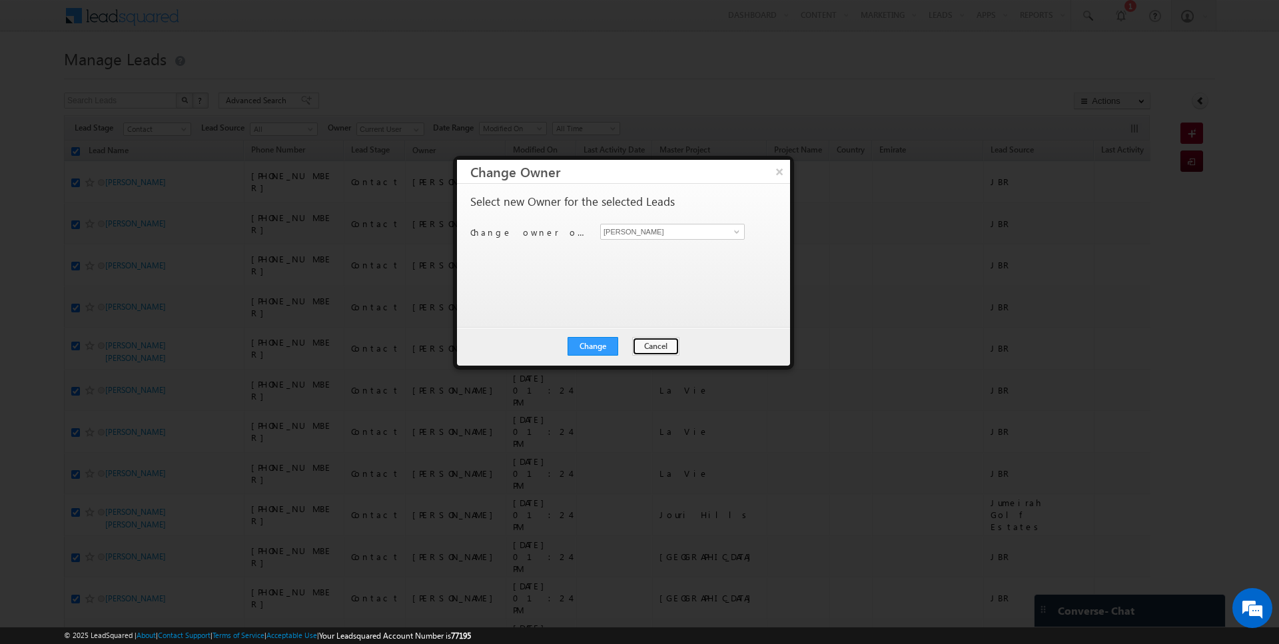
click at [644, 349] on button "Cancel" at bounding box center [655, 346] width 47 height 19
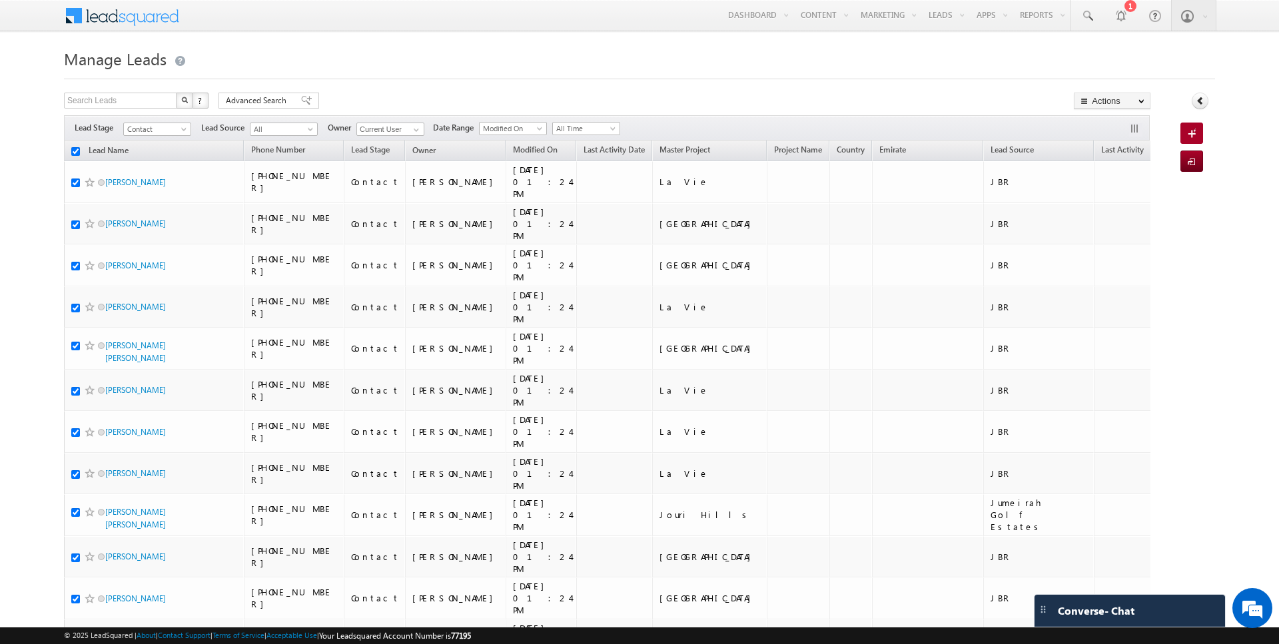
click at [76, 154] on input "checkbox" at bounding box center [75, 151] width 9 height 9
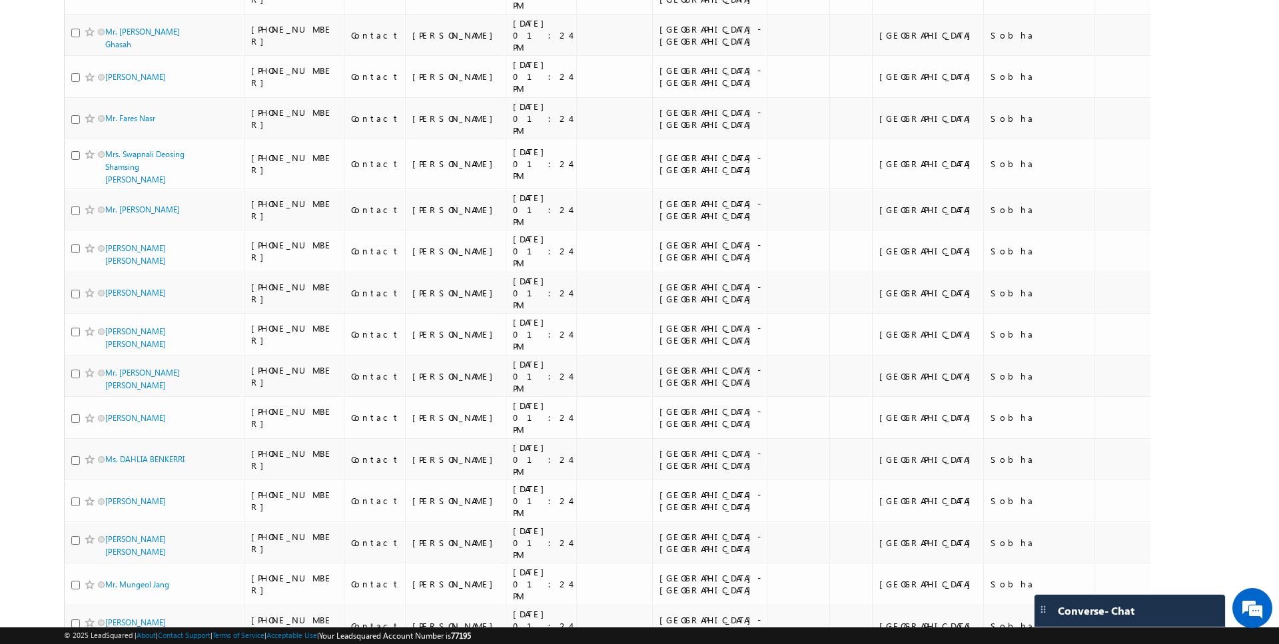
scroll to position [7942, 0]
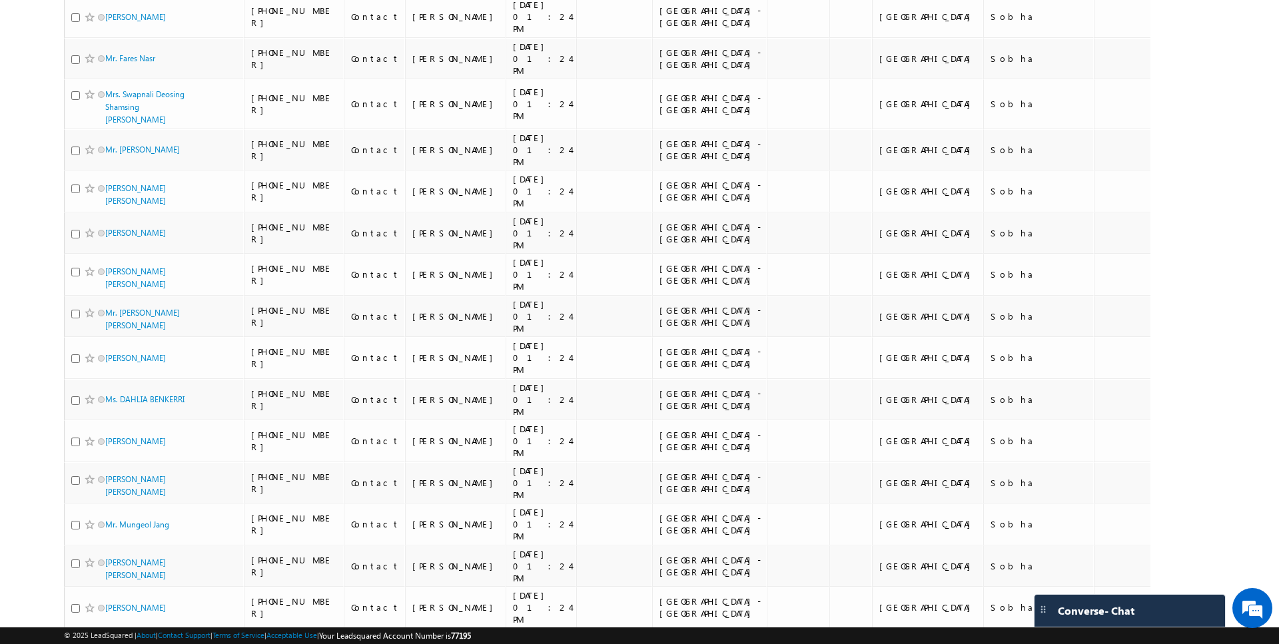
click at [105, 609] on li "50" at bounding box center [110, 606] width 32 height 13
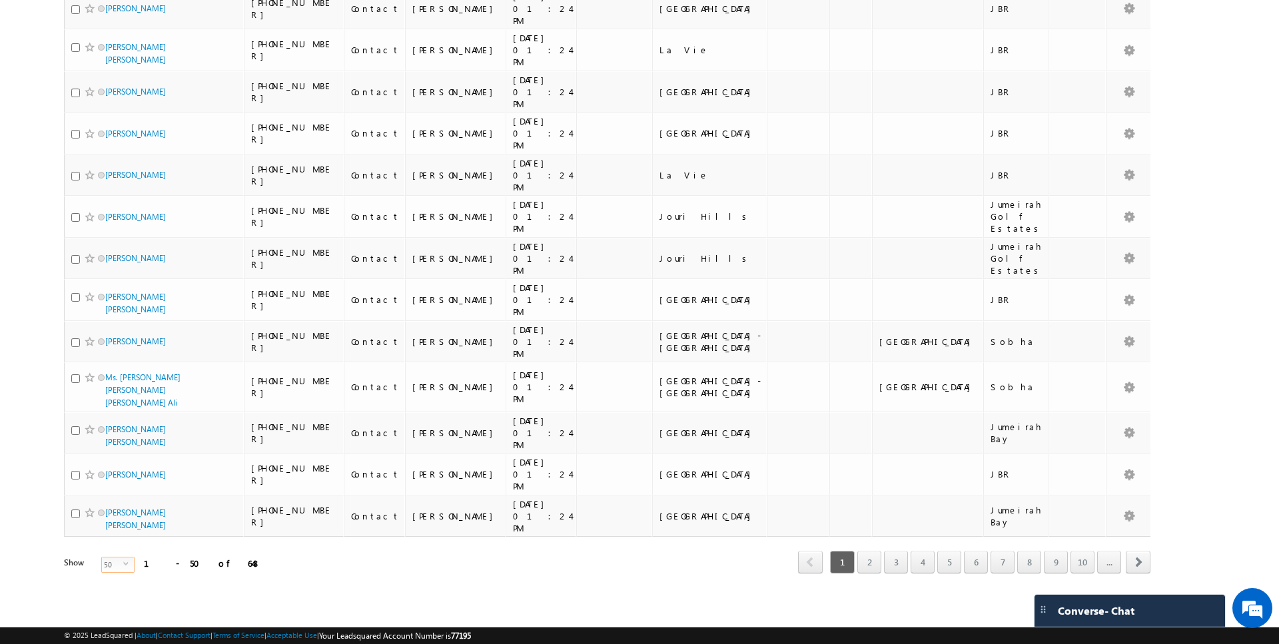
scroll to position [0, 0]
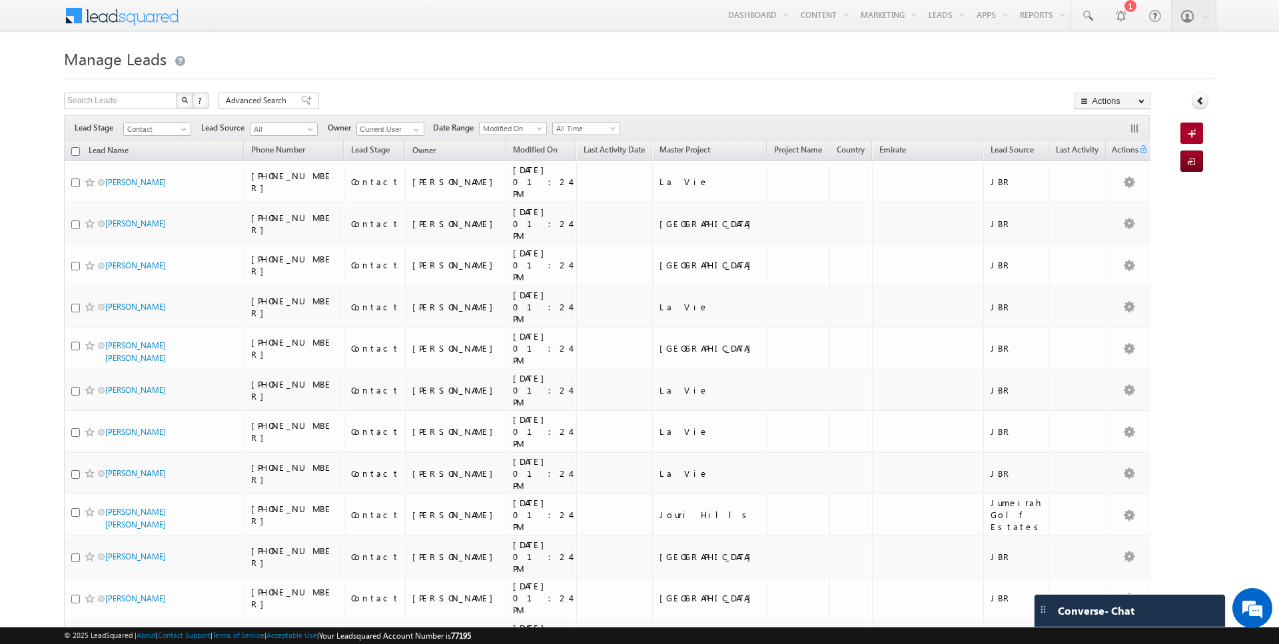
click at [76, 154] on input "checkbox" at bounding box center [75, 151] width 9 height 9
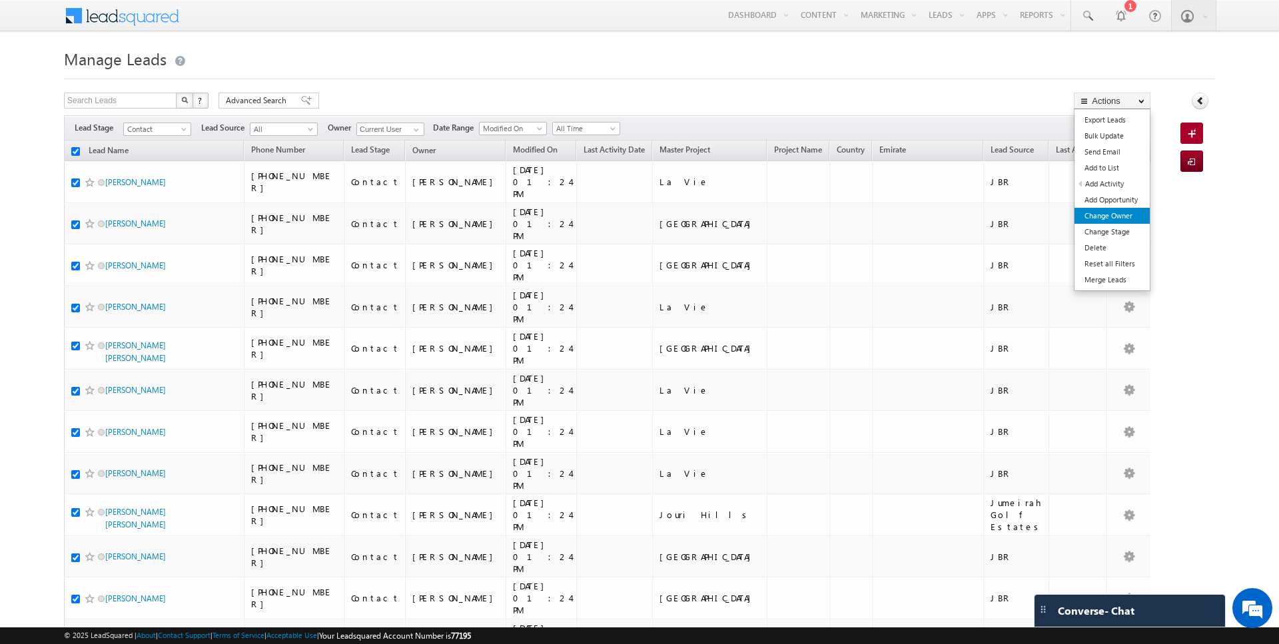
click at [1111, 208] on link "Change Owner" at bounding box center [1112, 216] width 75 height 16
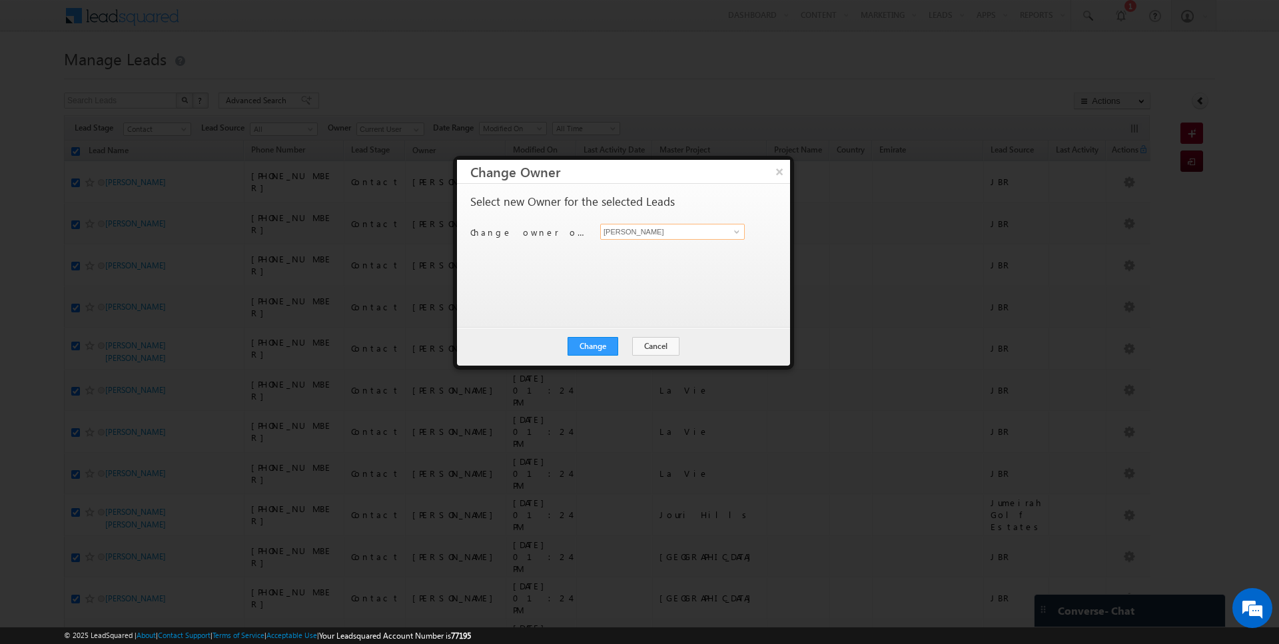
click at [654, 231] on input "[PERSON_NAME]" at bounding box center [672, 232] width 145 height 16
click at [596, 345] on button "Change" at bounding box center [593, 346] width 51 height 19
click at [624, 347] on button "Close" at bounding box center [625, 346] width 43 height 19
